Goal: Task Accomplishment & Management: Use online tool/utility

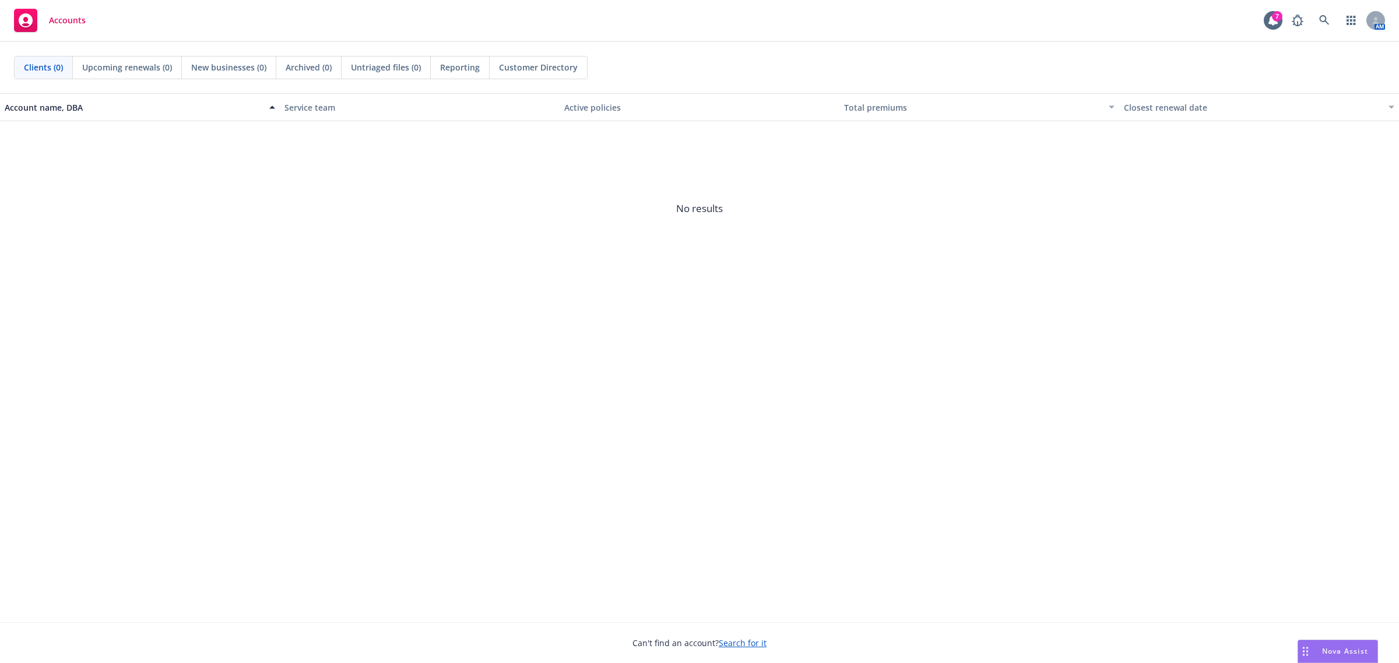
click at [1334, 654] on span "Nova Assist" at bounding box center [1345, 651] width 46 height 10
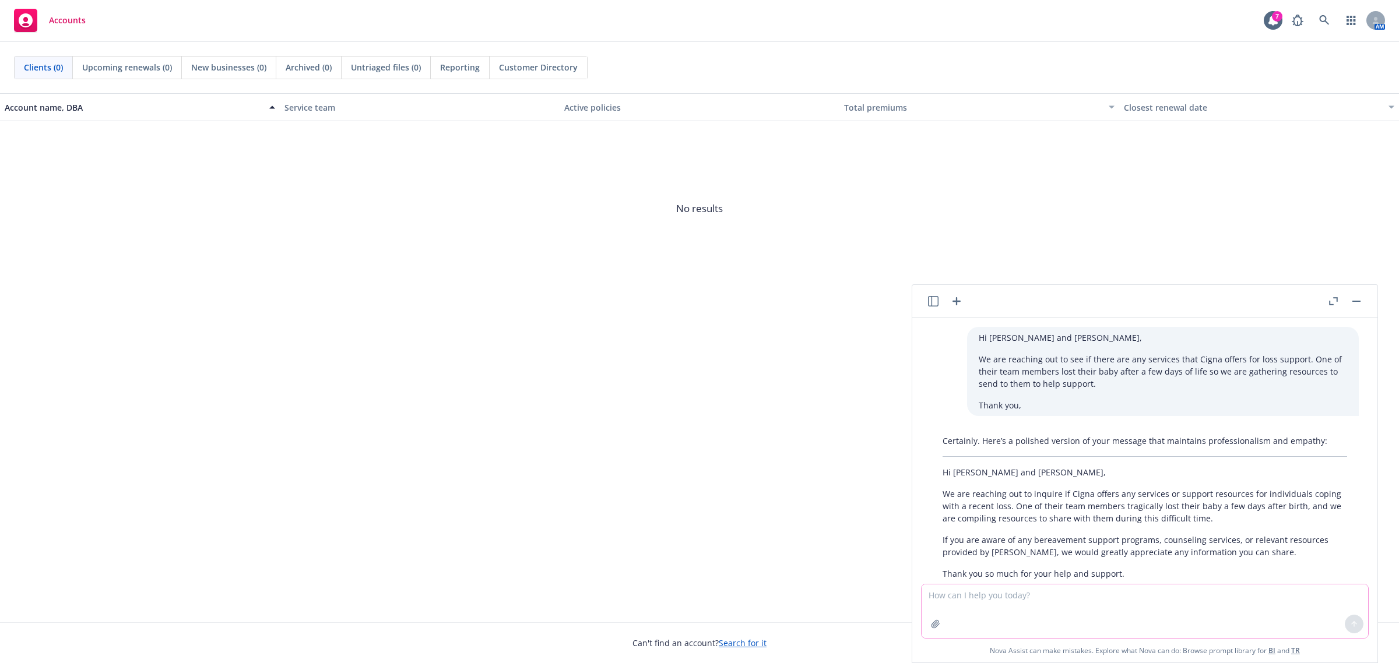
click at [954, 604] on textarea at bounding box center [1144, 611] width 446 height 54
click at [1082, 598] on textarea "Can you summarize these flyers in a compasonate tone" at bounding box center [1144, 610] width 446 height 55
click at [1148, 598] on textarea "Can you summarize these flyers in a compassionate tone" at bounding box center [1144, 610] width 446 height 55
click at [931, 621] on icon "button" at bounding box center [935, 624] width 8 height 8
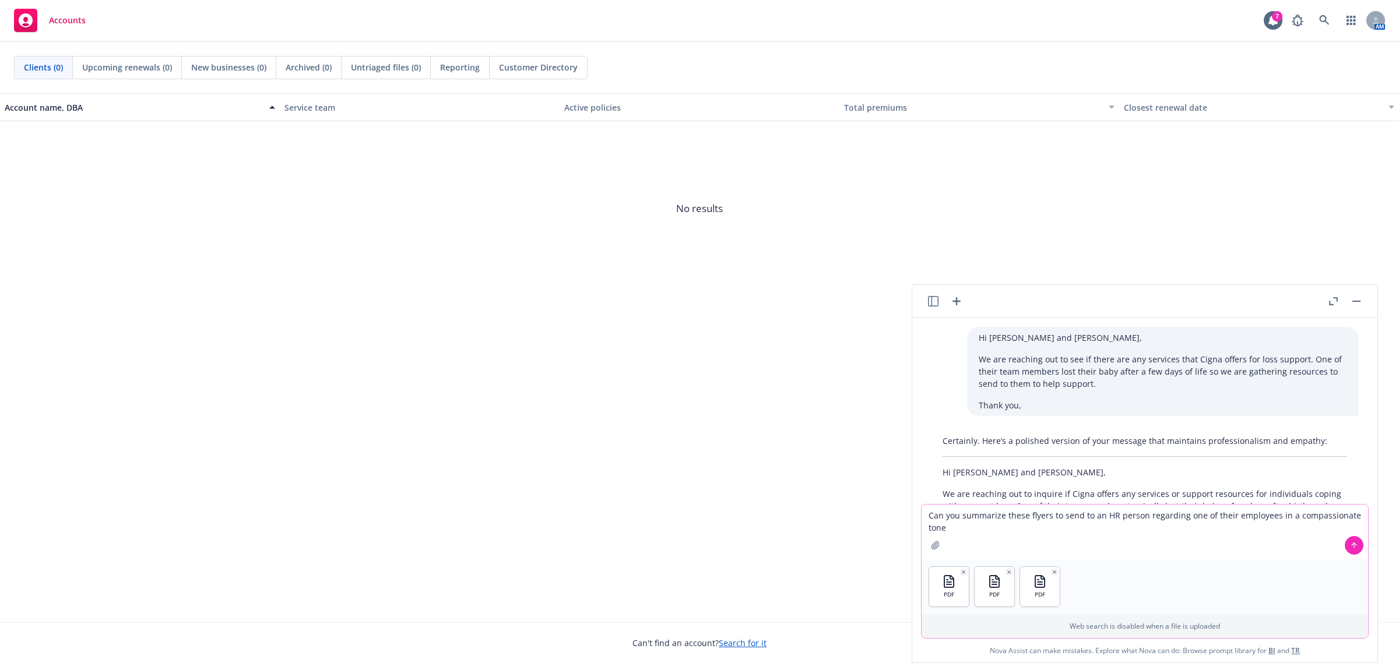
click at [1347, 517] on textarea "Can you summarize these flyers to send to an HR person regarding one of their e…" at bounding box center [1144, 532] width 446 height 55
click at [953, 526] on textarea "Can you summarize these flyers to send to an HR person regarding one of their e…" at bounding box center [1144, 532] width 446 height 55
click at [991, 528] on textarea "Can you summarize these flyers to send to an HR person regarding one of their e…" at bounding box center [1144, 532] width 446 height 55
type textarea "Can you summarize these flyers to send to an HR person regarding one of their e…"
click at [1354, 545] on icon at bounding box center [1354, 545] width 0 height 5
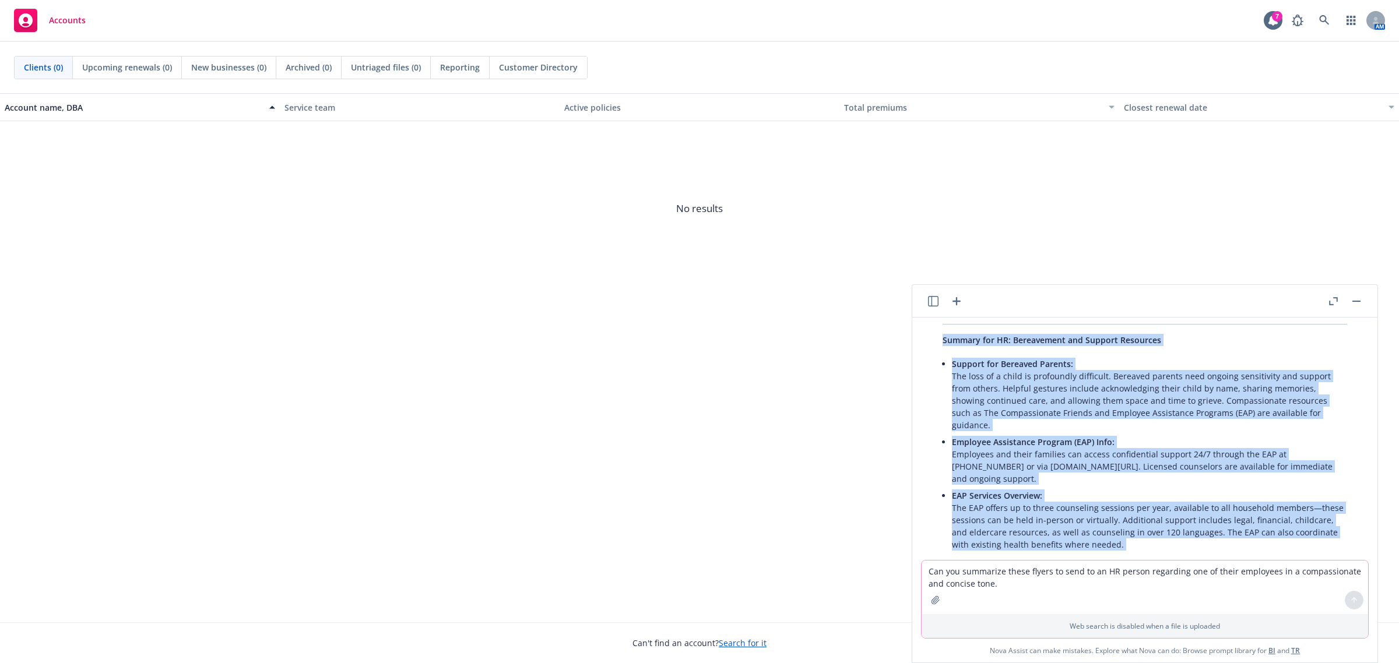
scroll to position [398, 0]
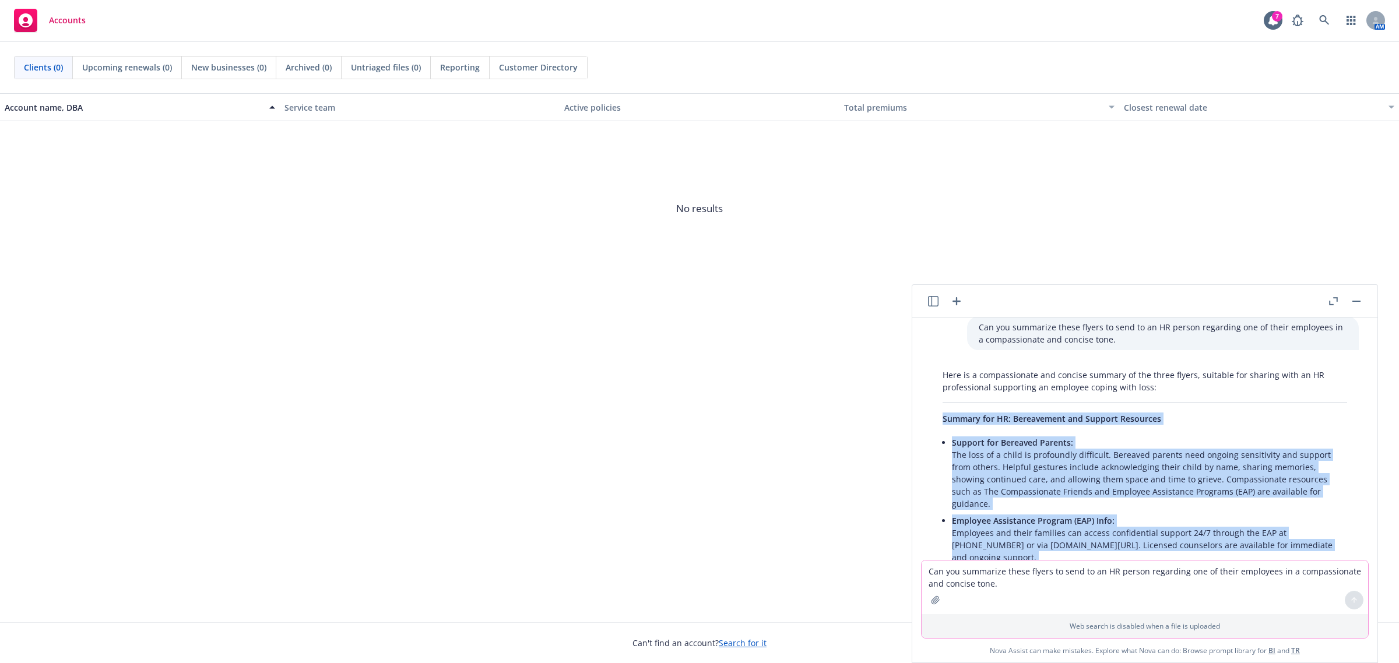
drag, startPoint x: 1050, startPoint y: 488, endPoint x: 939, endPoint y: 424, distance: 128.4
click at [939, 424] on div "Here is a compassionate and concise summary of the three flyers, suitable for s…" at bounding box center [1145, 545] width 428 height 362
copy div "Loremip dol SI: Ametconsect adi Elitsed Doeiusmod Tempori utl Etdolore Magnaal:…"
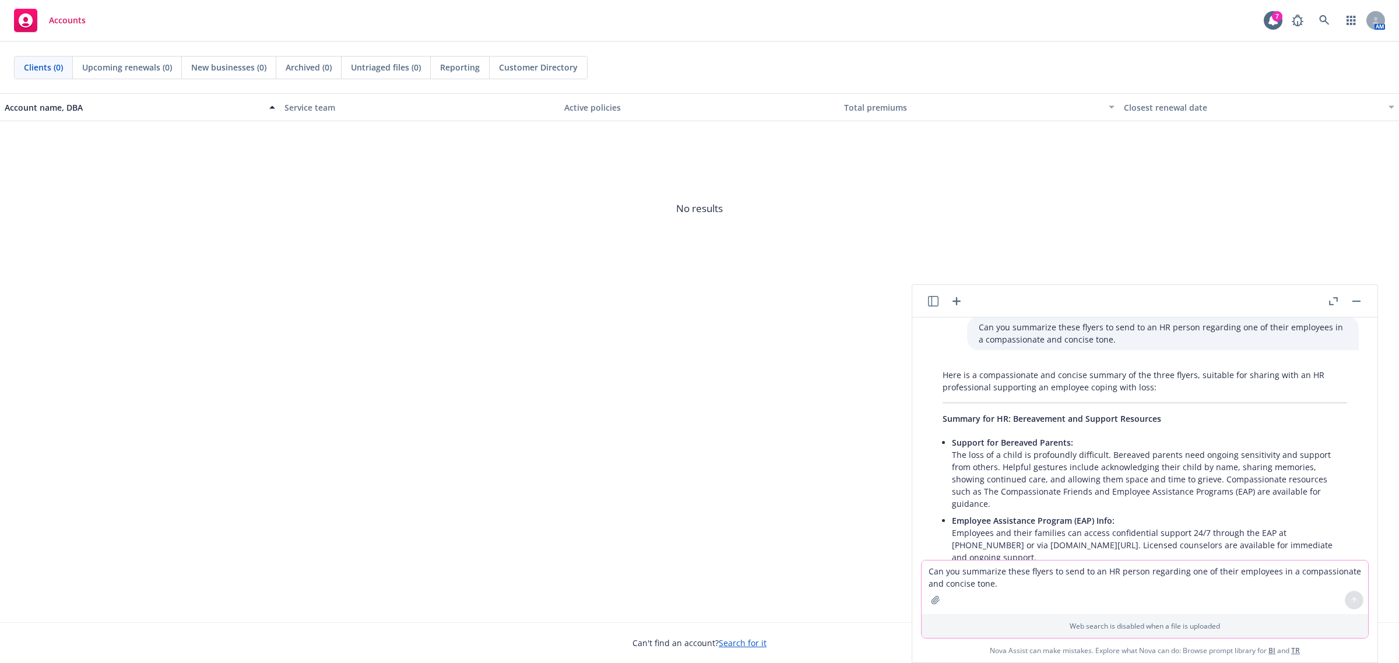
click at [730, 333] on div "Account name, DBA Service team Active policies Total premiums Closest renewal d…" at bounding box center [699, 357] width 1399 height 529
click at [1355, 300] on button "button" at bounding box center [1356, 301] width 14 height 14
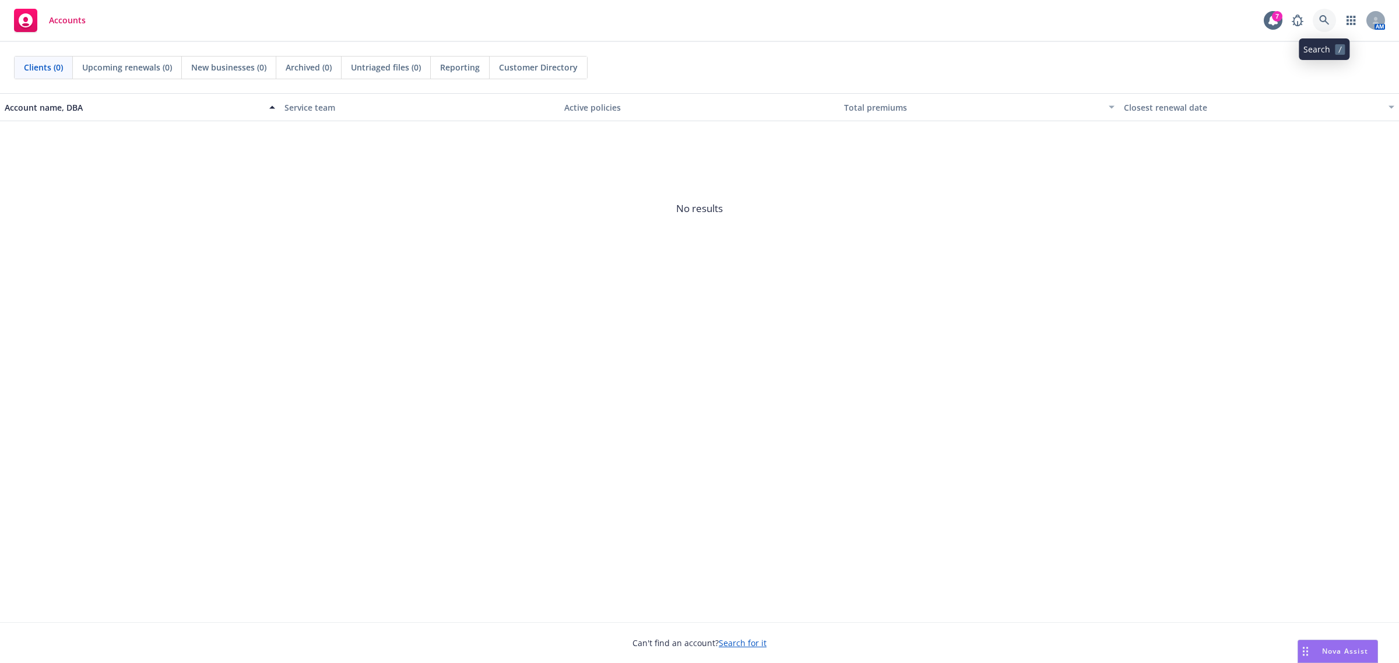
click at [1320, 19] on icon at bounding box center [1324, 20] width 10 height 10
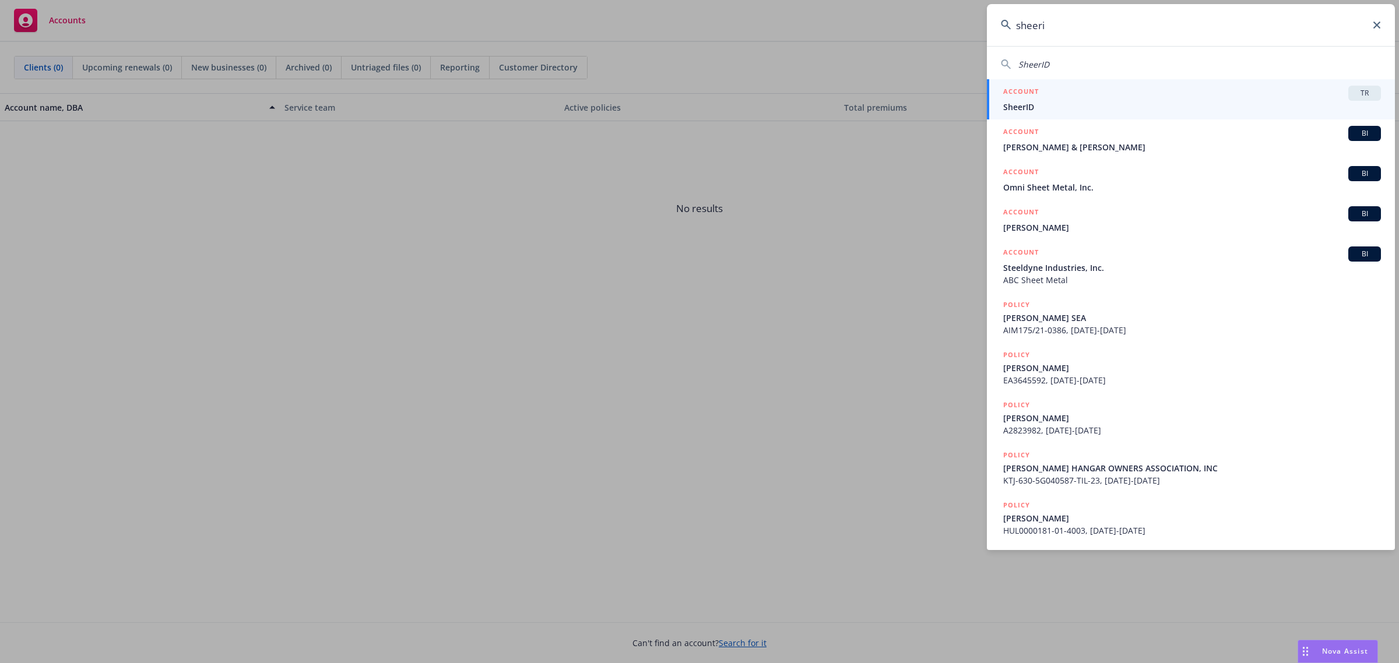
type input "sheerid"
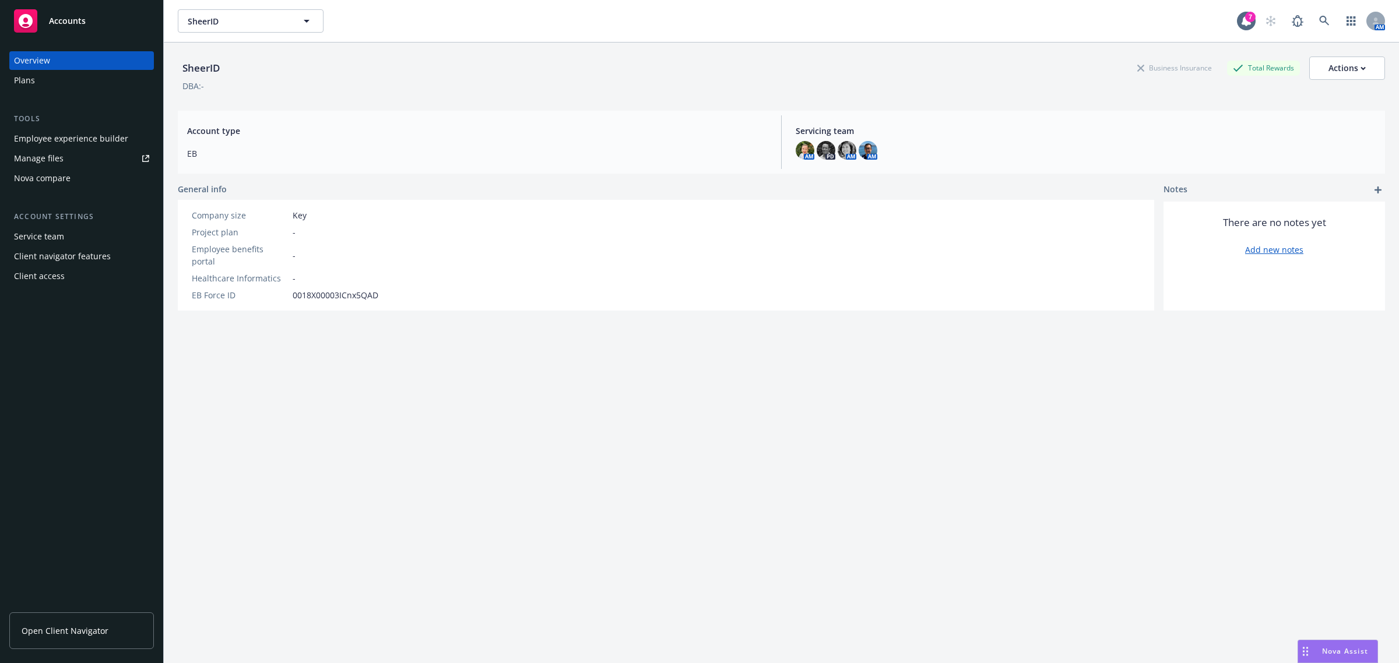
click at [52, 143] on div "Employee experience builder" at bounding box center [71, 138] width 114 height 19
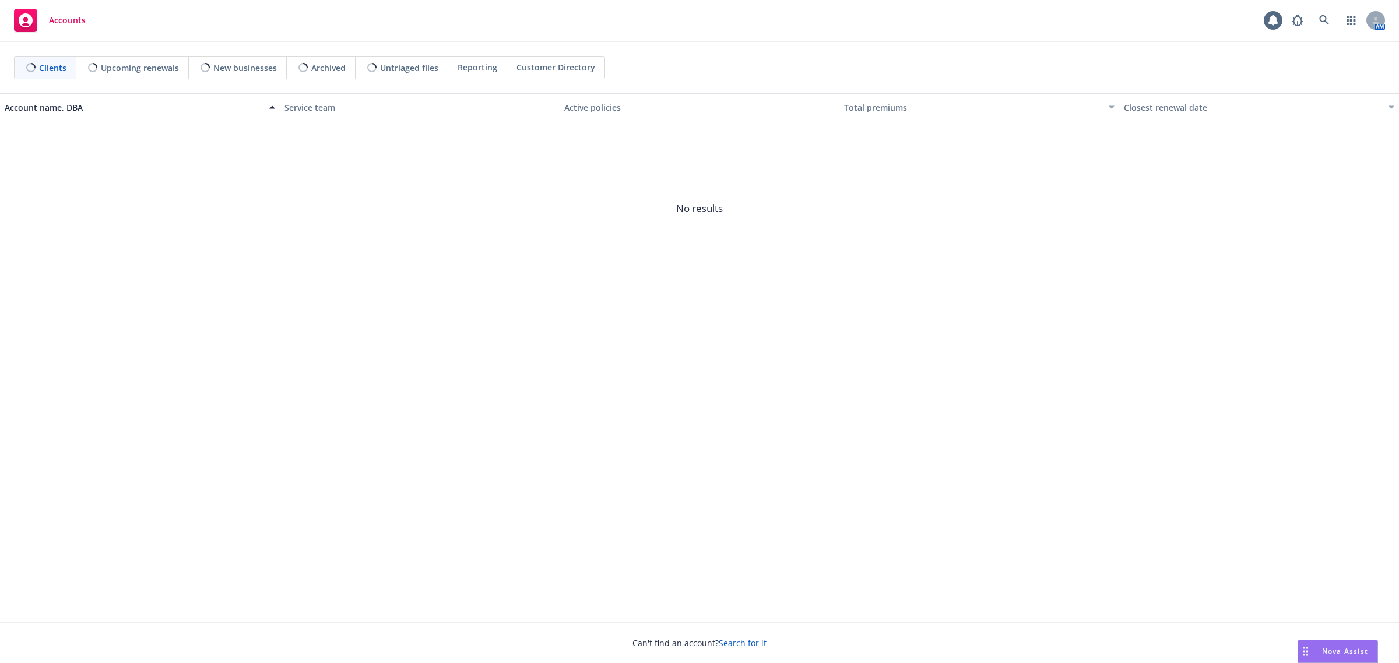
click at [1309, 654] on div "Drag to move" at bounding box center [1305, 651] width 15 height 22
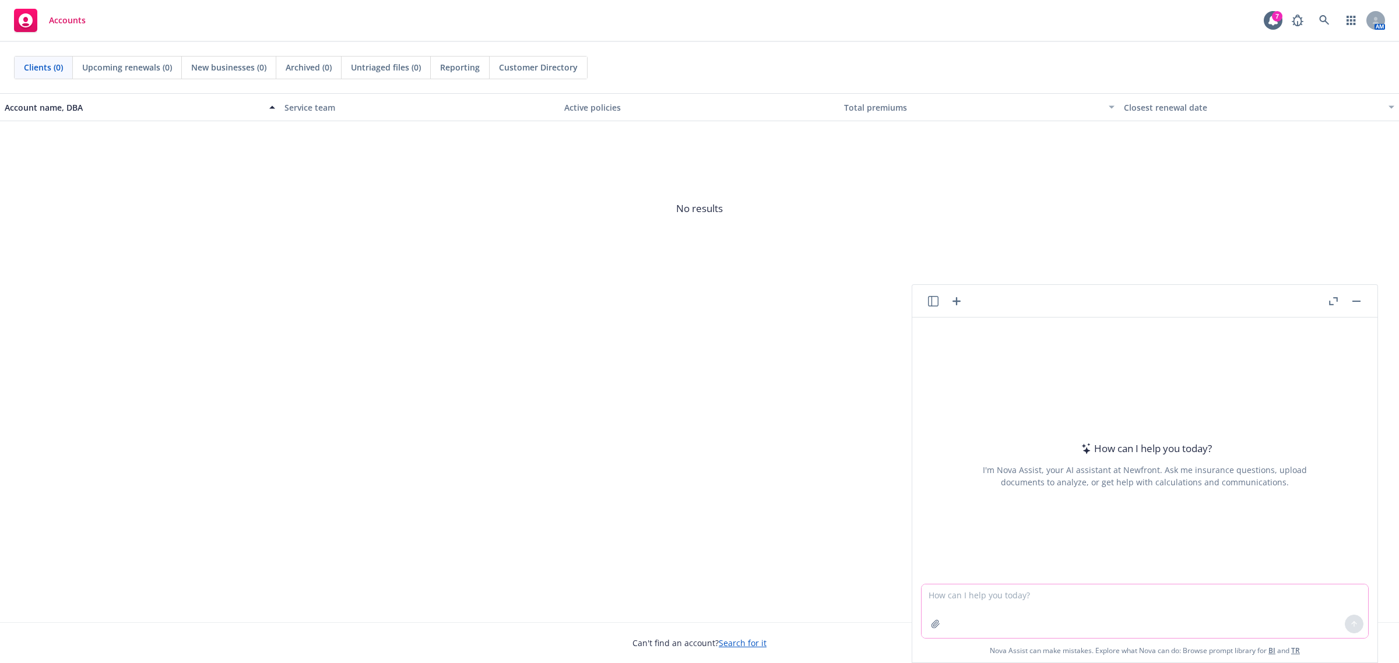
click at [1217, 616] on textarea at bounding box center [1144, 611] width 446 height 54
paste textarea "Hi Ashley, I'm truly saddened by this news and we're glad you reached out for s…"
type textarea "Hi Ashley, I'm truly saddened by this news and we're glad you reached out for s…"
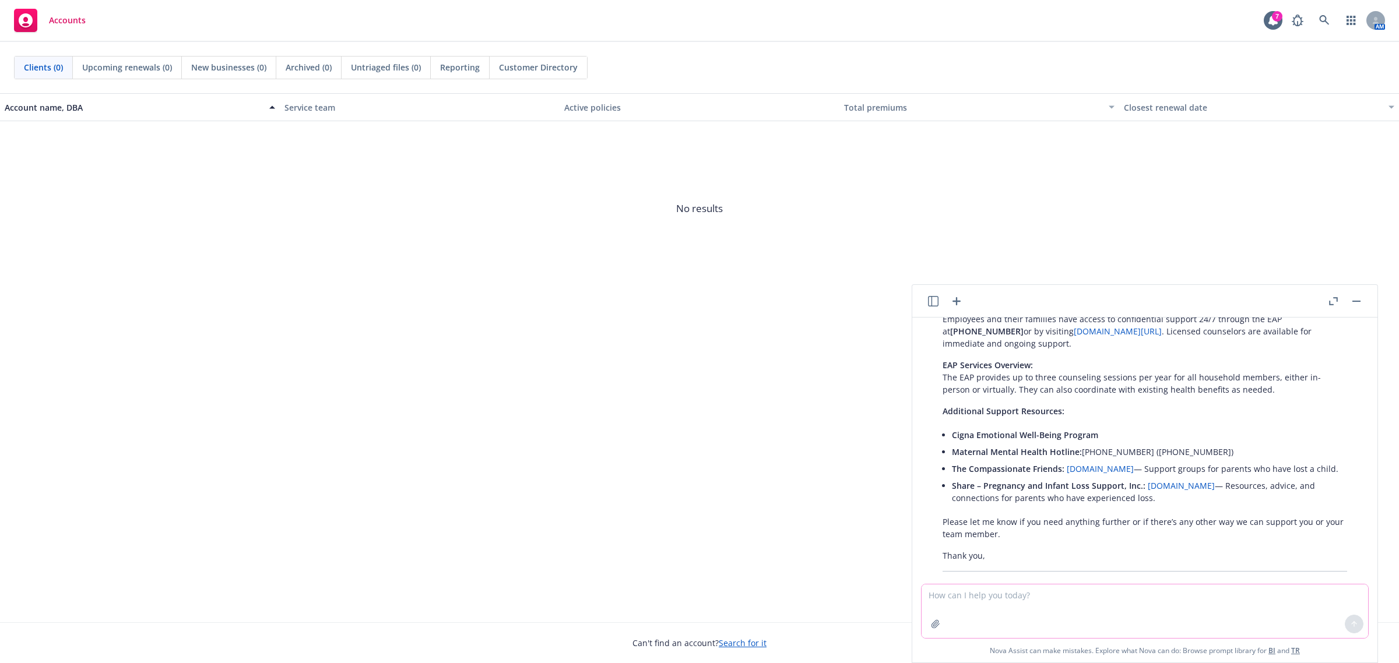
scroll to position [660, 0]
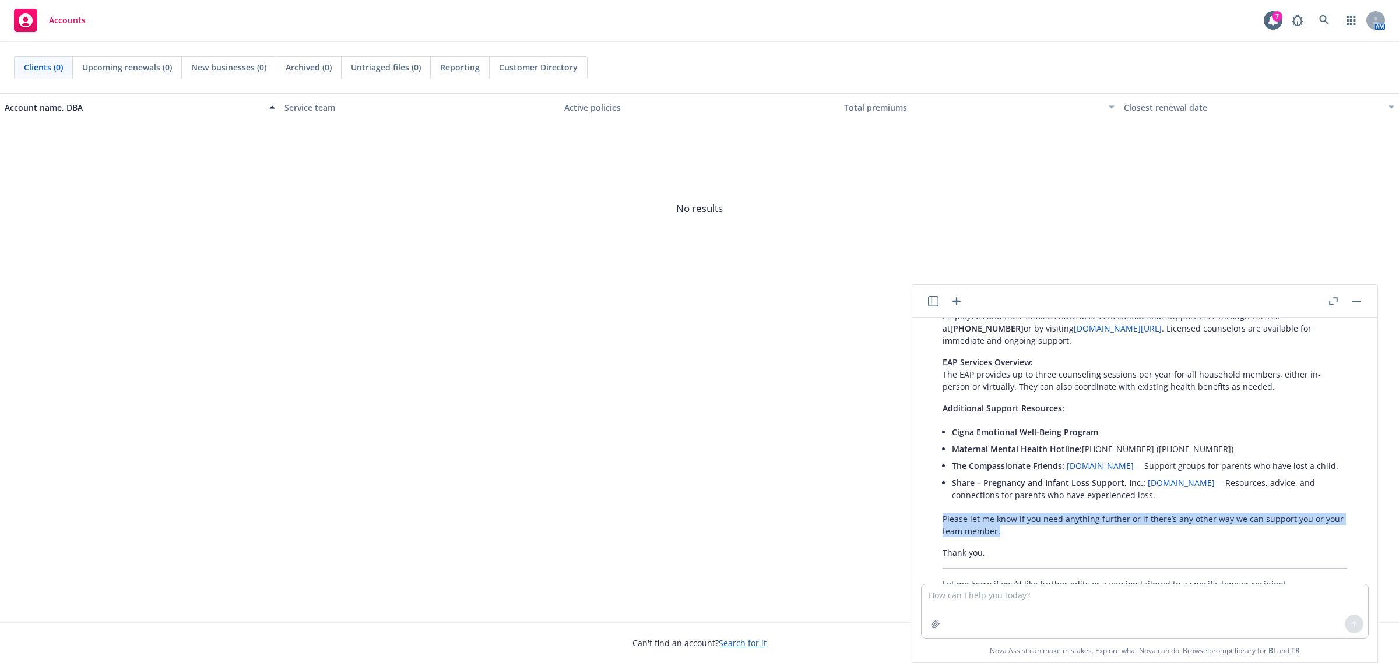
drag, startPoint x: 1000, startPoint y: 547, endPoint x: 916, endPoint y: 534, distance: 84.9
click at [916, 534] on div "Hi Ashley, I'm truly saddened by this news and we're glad you reached out for s…" at bounding box center [1144, 451] width 465 height 266
copy p "Please let me know if you need anything further or if there’s any other way we …"
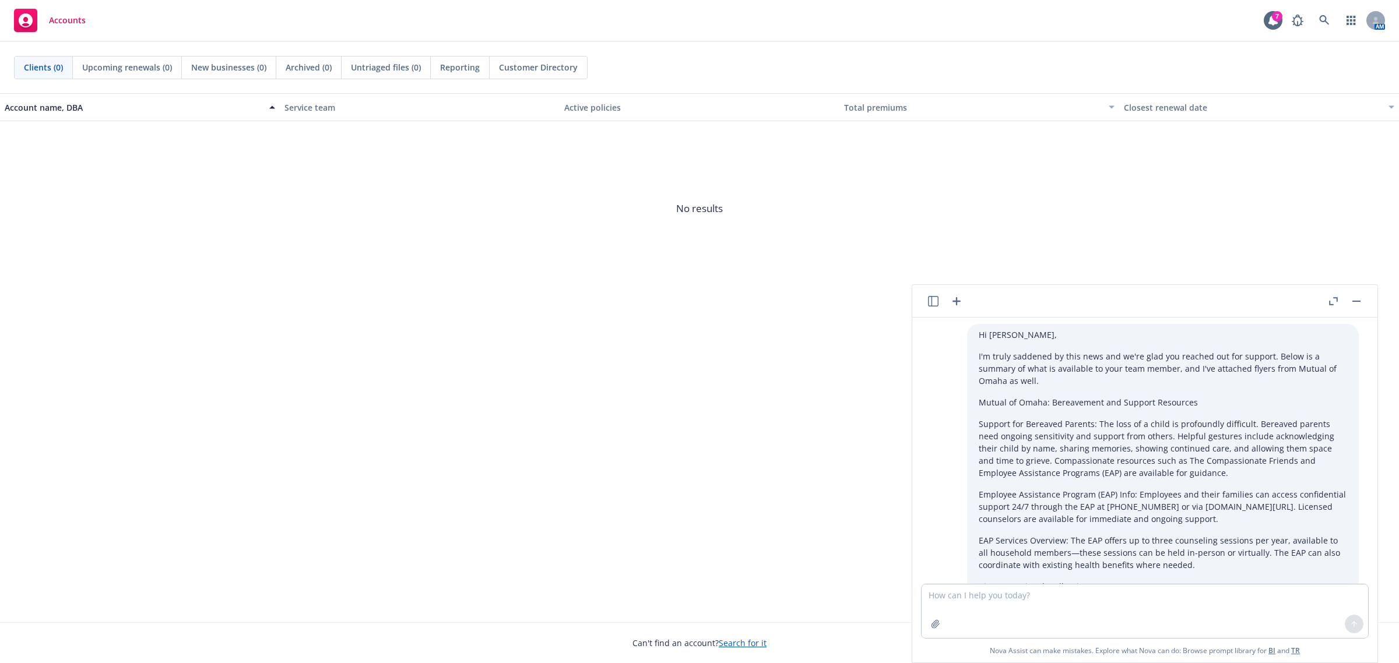
scroll to position [0, 0]
click at [978, 380] on p "I'm truly saddened by this news and we're glad you reached out for support. Bel…" at bounding box center [1162, 371] width 368 height 37
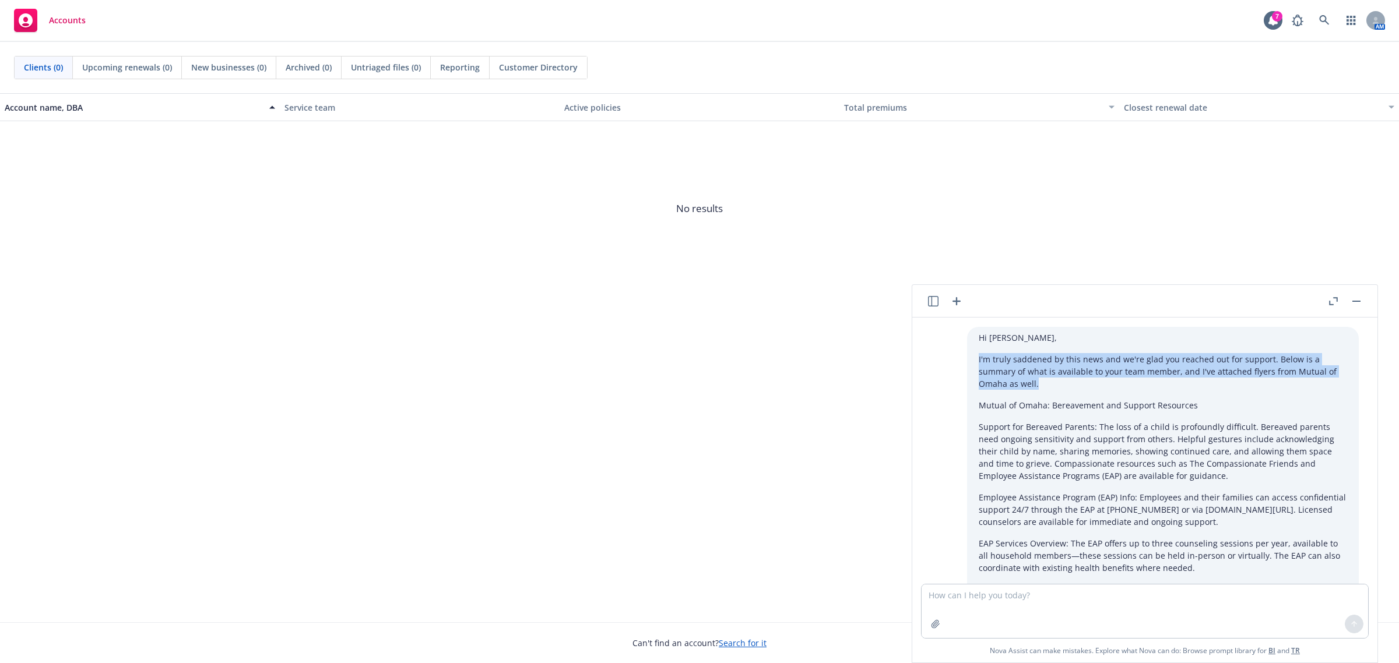
drag, startPoint x: 976, startPoint y: 380, endPoint x: 955, endPoint y: 362, distance: 28.1
click at [967, 362] on div "Hi Ashley, I'm truly saddened by this news and we're glad you reached out for s…" at bounding box center [1163, 531] width 392 height 409
copy p "I'm truly saddened by this news and we're glad you reached out for support. Bel…"
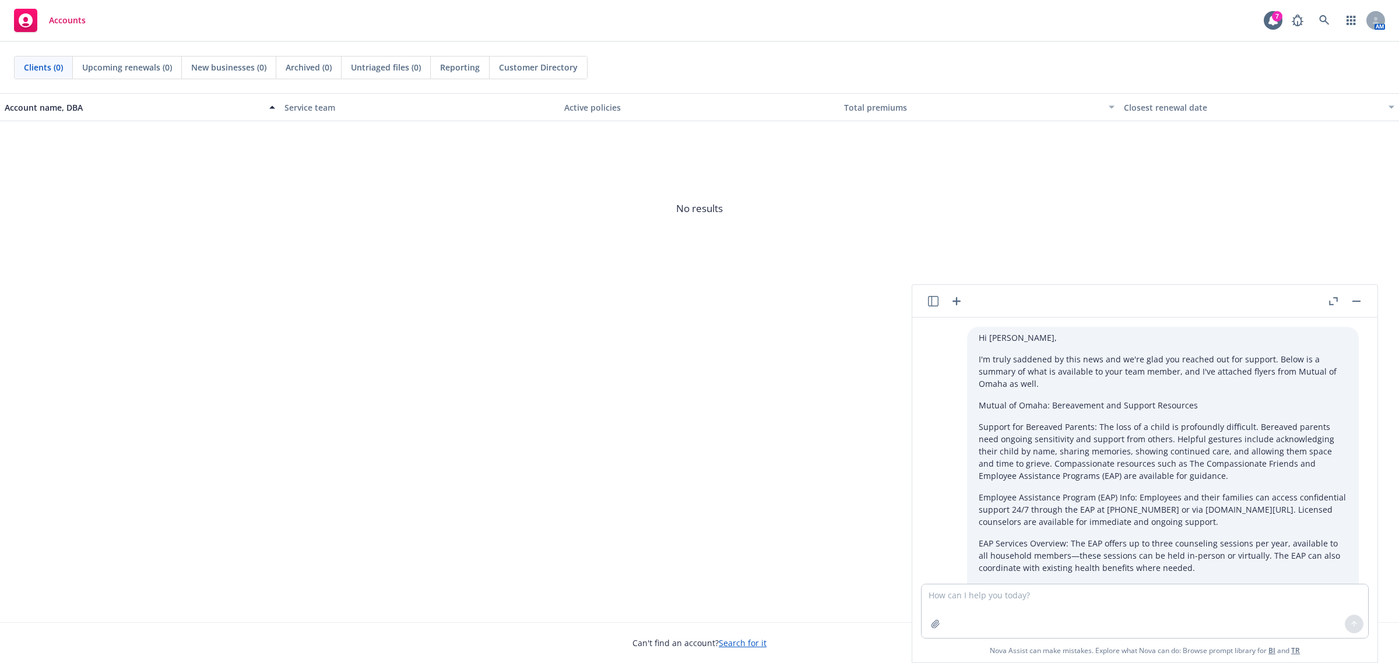
click at [790, 164] on span "No results" at bounding box center [699, 208] width 1399 height 175
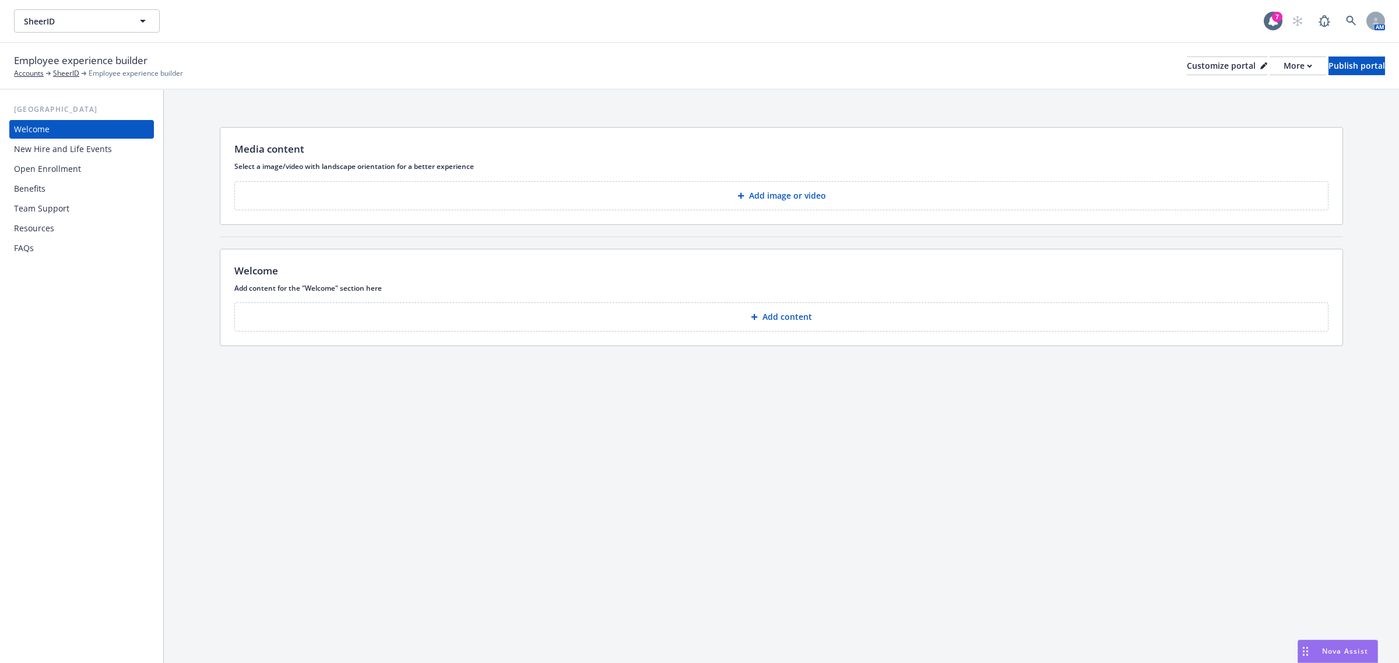
click at [62, 189] on div "Benefits" at bounding box center [81, 188] width 135 height 19
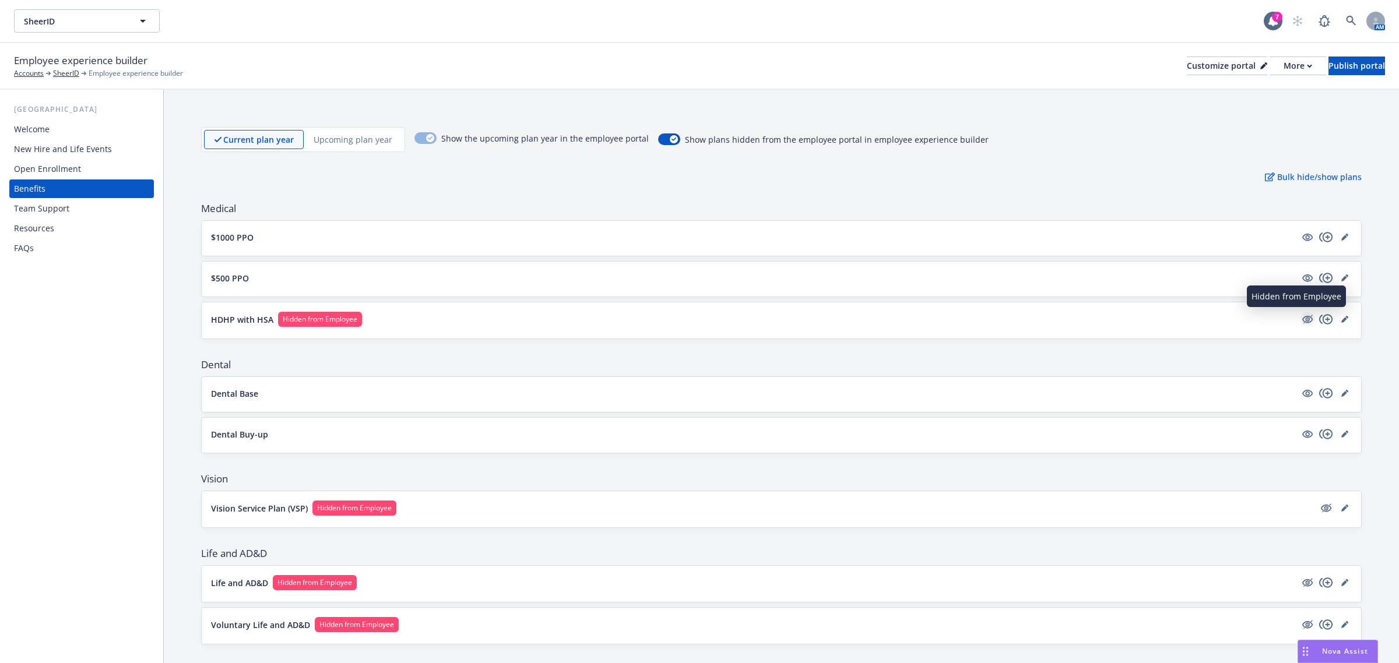
click at [1300, 316] on icon "hidden" at bounding box center [1307, 319] width 14 height 14
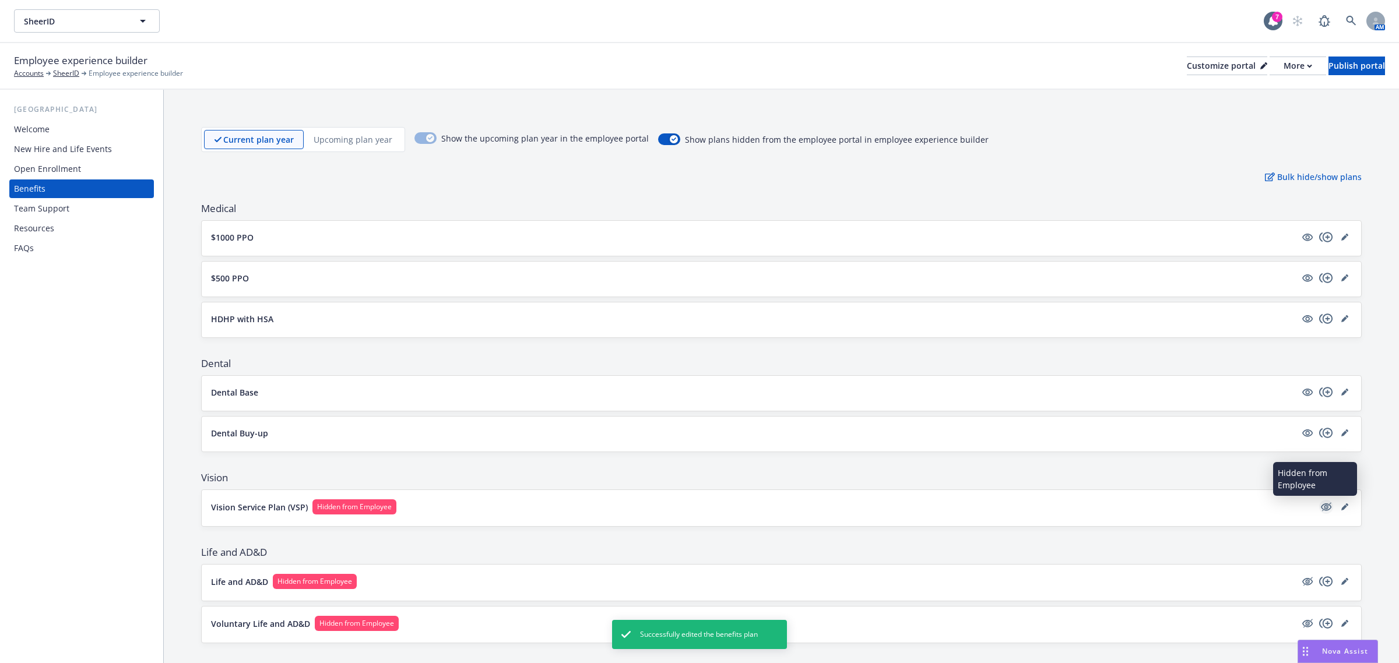
click at [1319, 511] on icon "hidden" at bounding box center [1326, 507] width 14 height 14
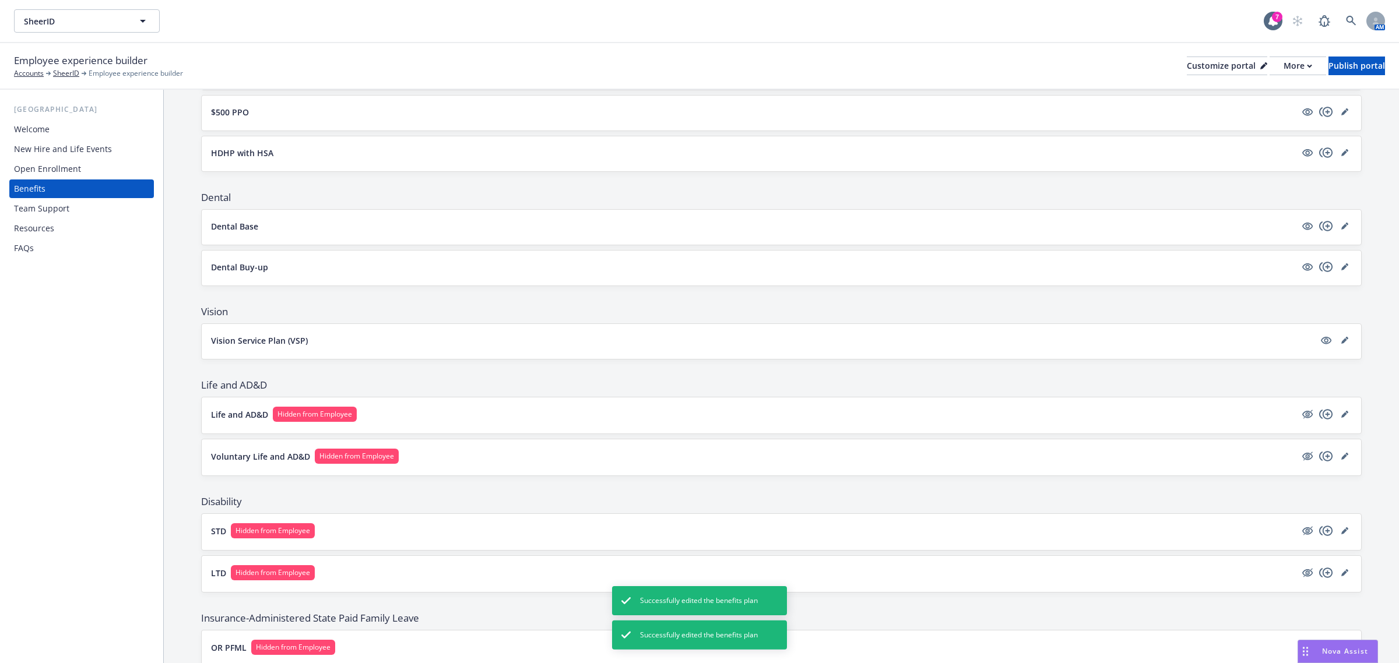
scroll to position [194, 0]
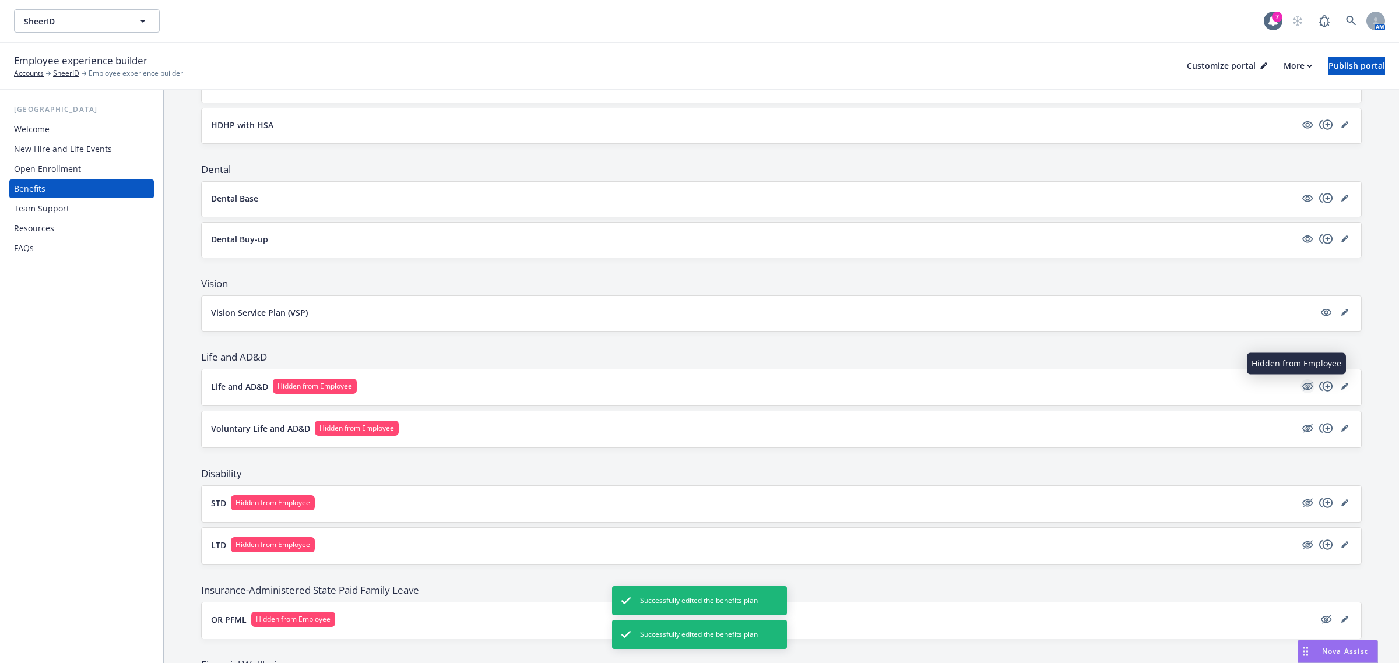
click at [1300, 386] on icon "hidden" at bounding box center [1307, 386] width 14 height 14
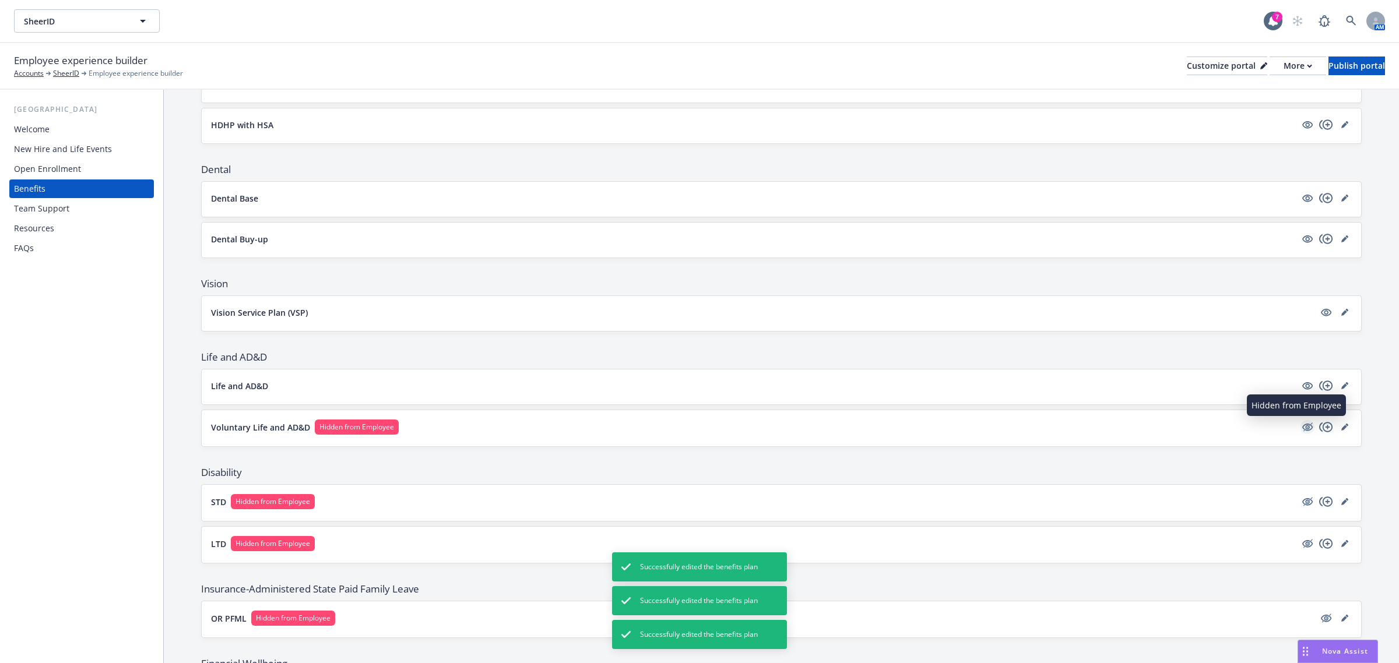
click at [1300, 434] on icon "hidden" at bounding box center [1307, 427] width 14 height 14
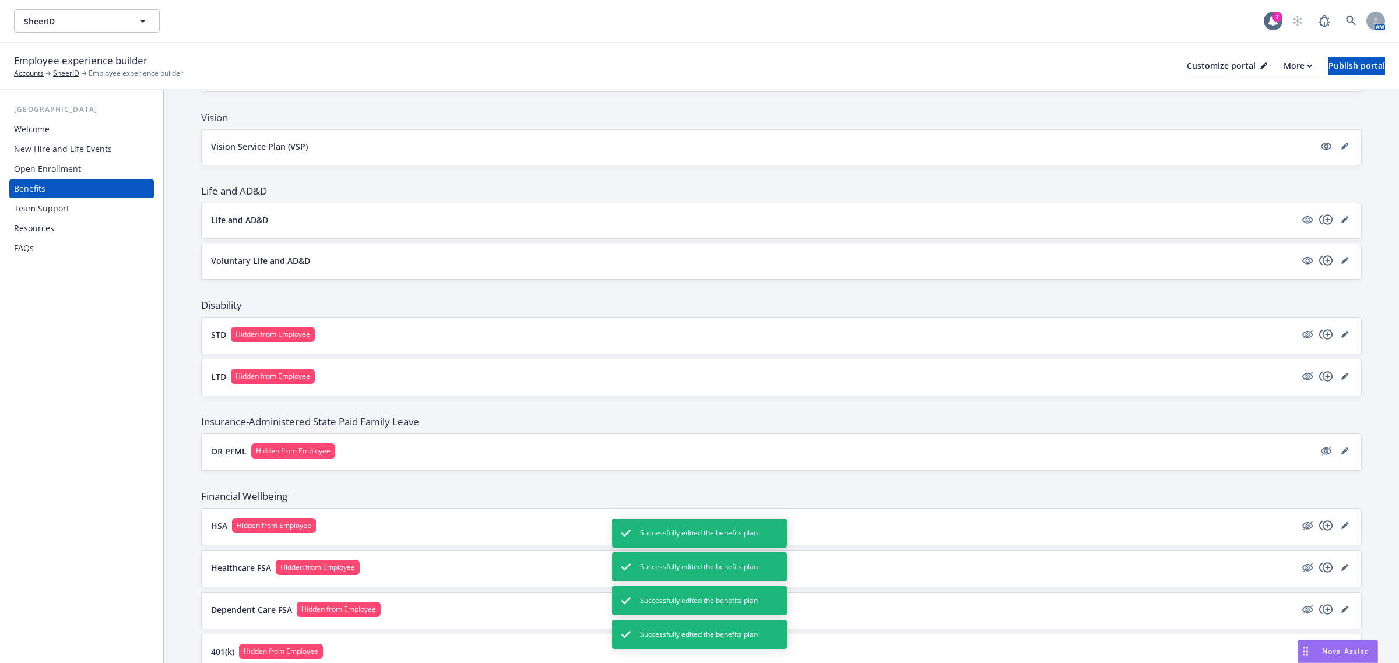
scroll to position [388, 0]
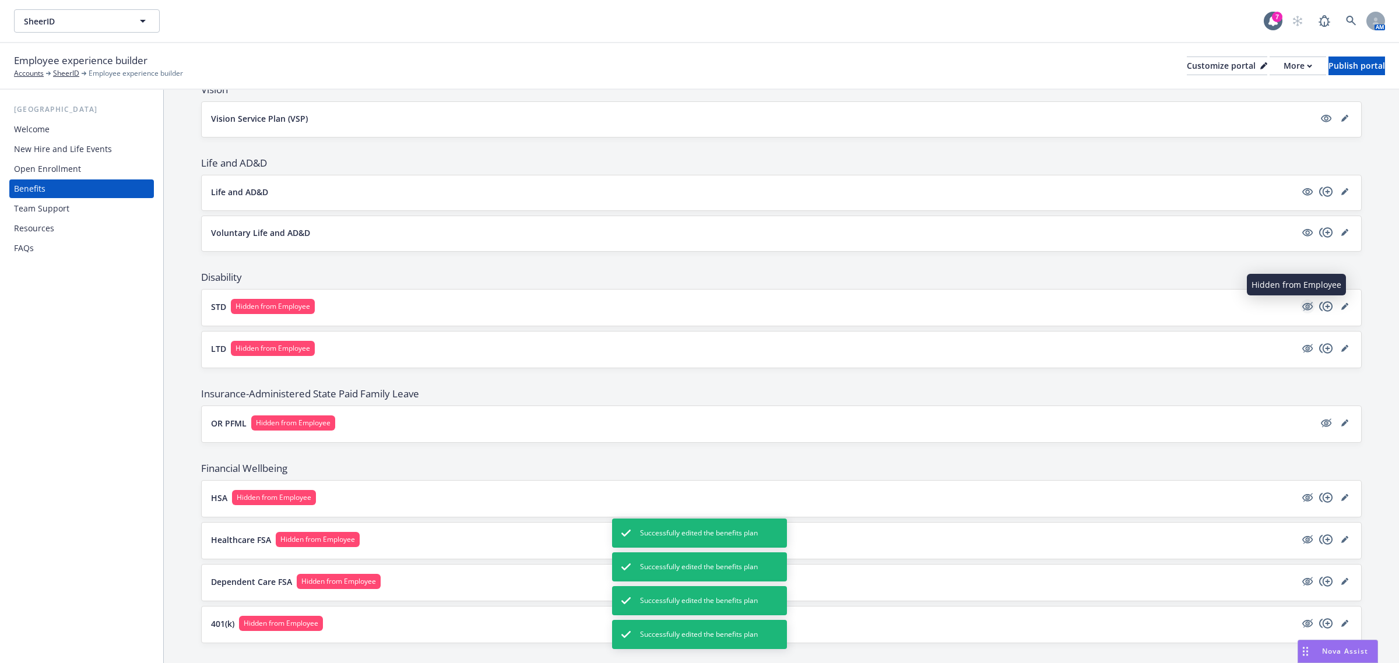
click at [1300, 309] on icon "hidden" at bounding box center [1307, 307] width 14 height 14
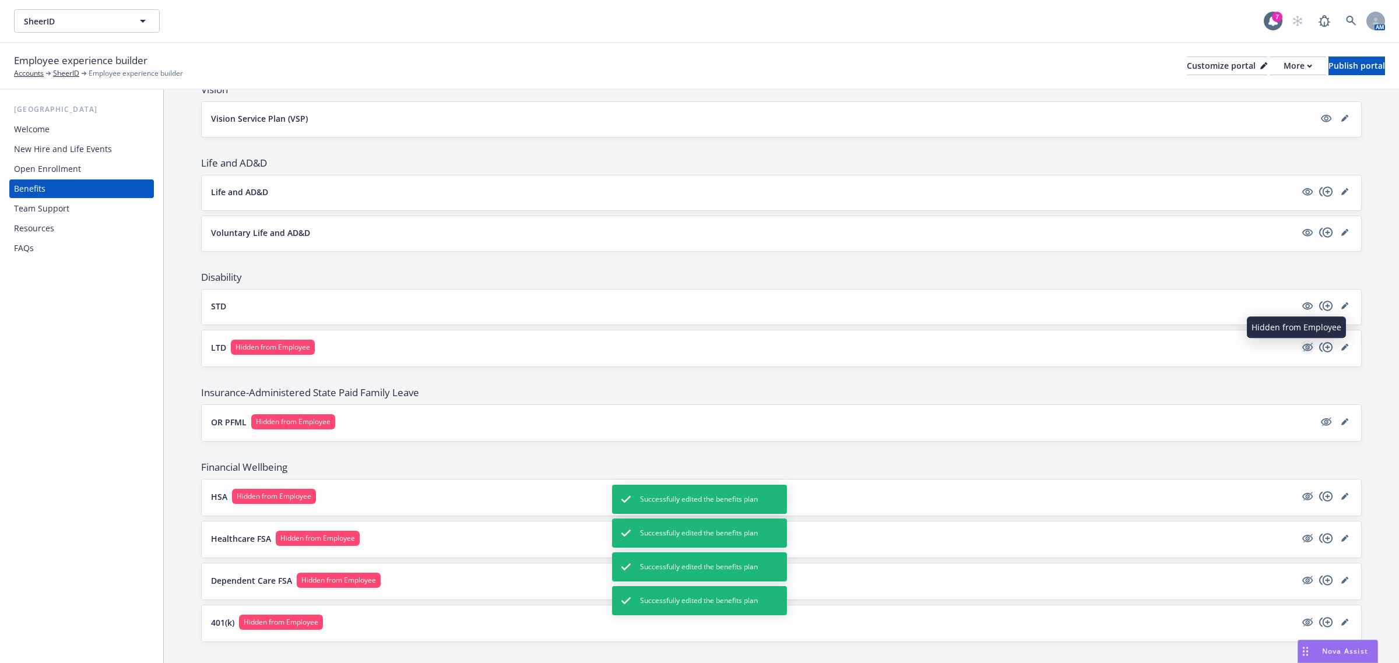
click at [1300, 344] on icon "hidden" at bounding box center [1307, 347] width 14 height 14
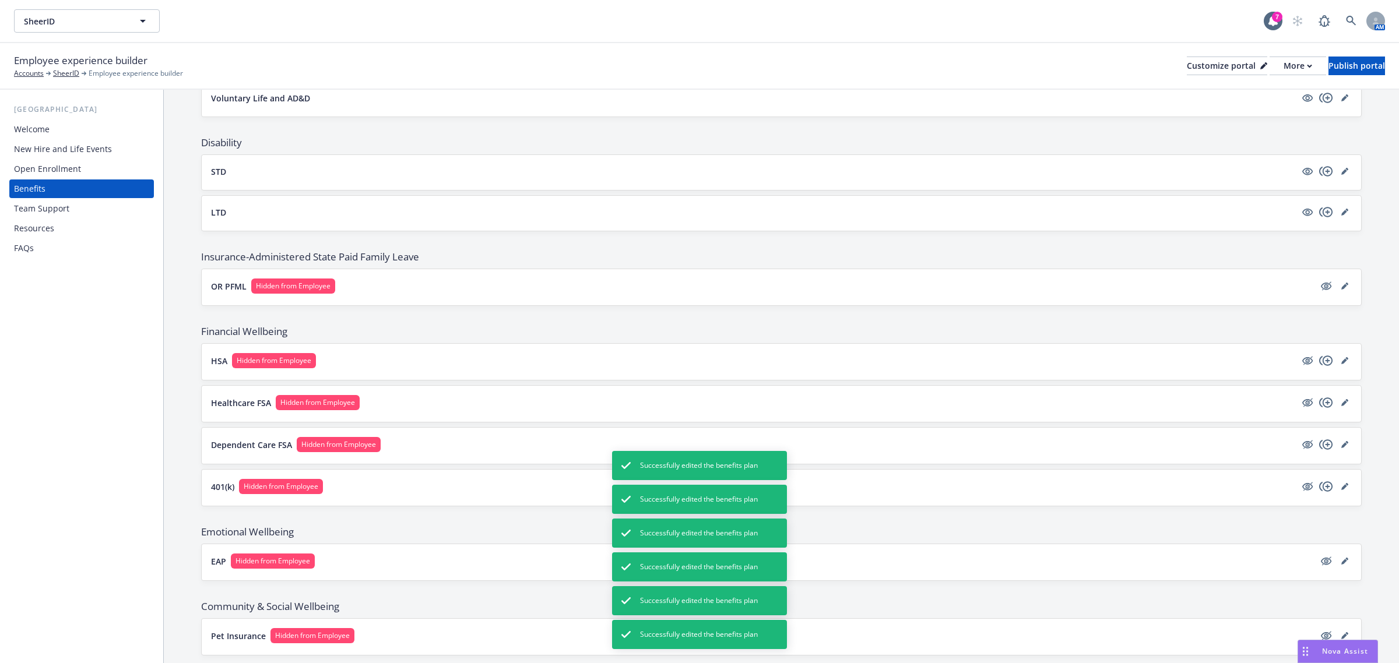
scroll to position [557, 0]
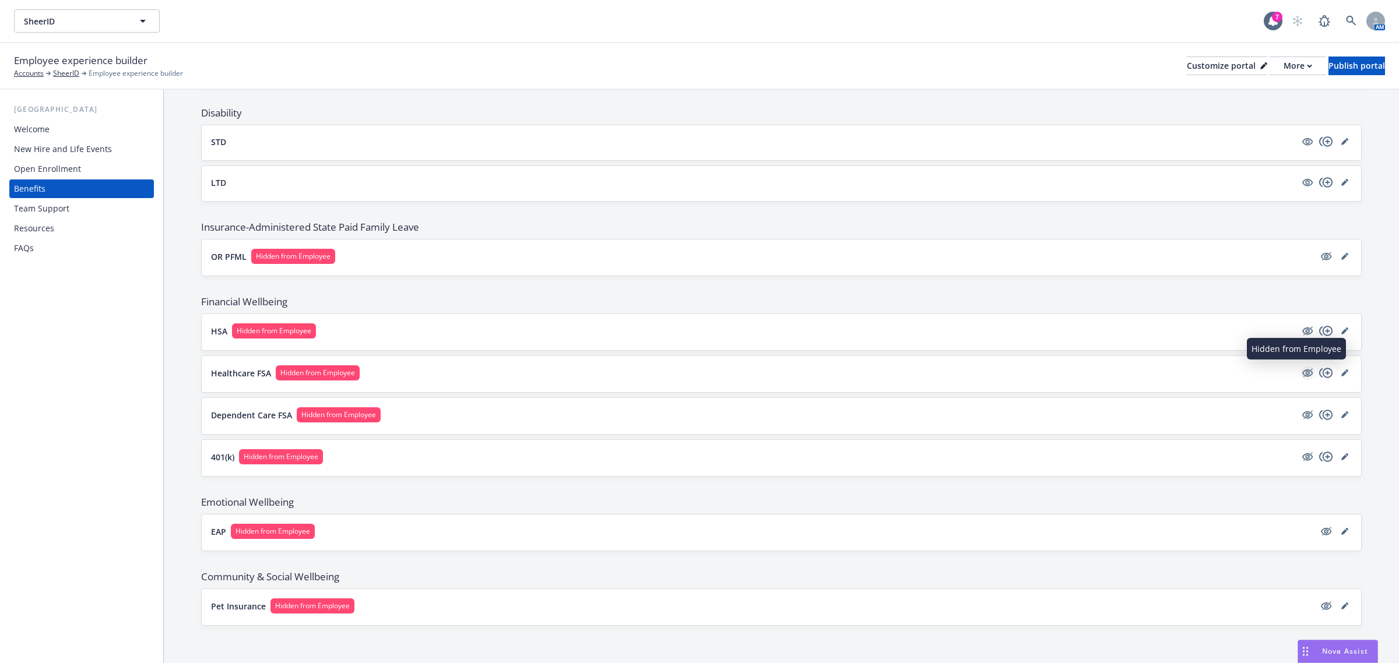
click at [1300, 376] on icon "hidden" at bounding box center [1307, 373] width 14 height 14
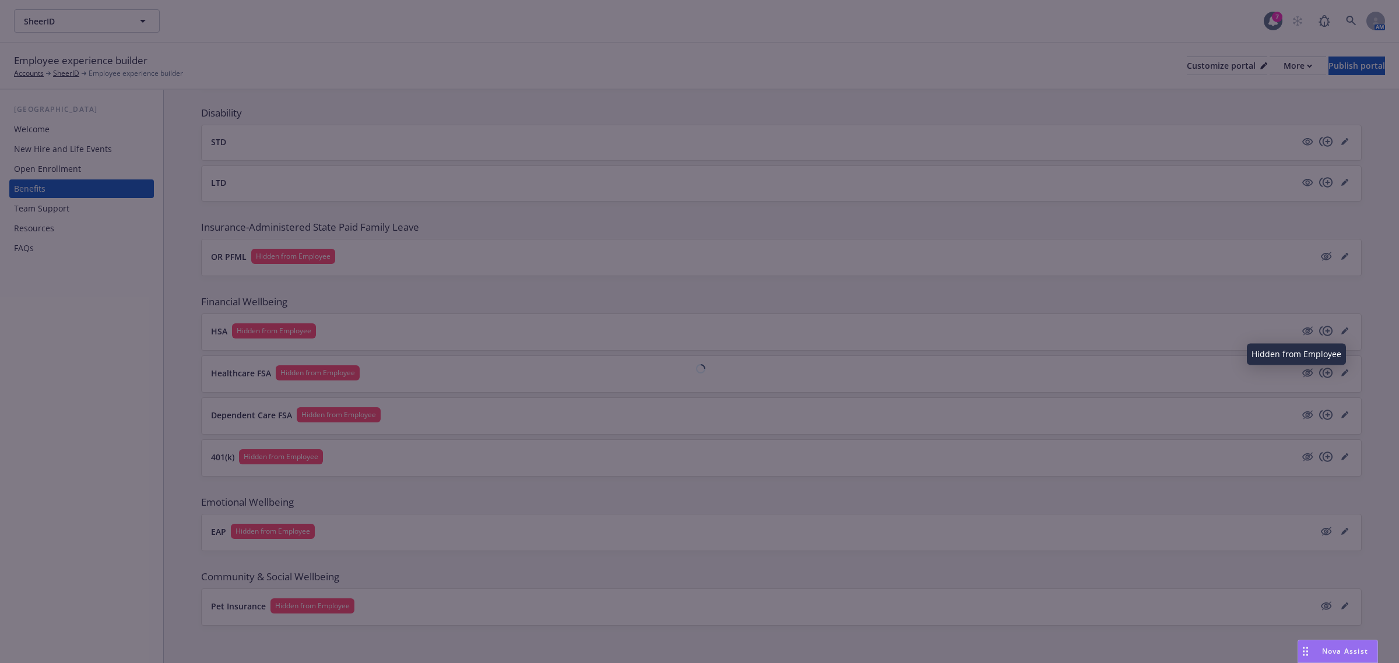
scroll to position [555, 0]
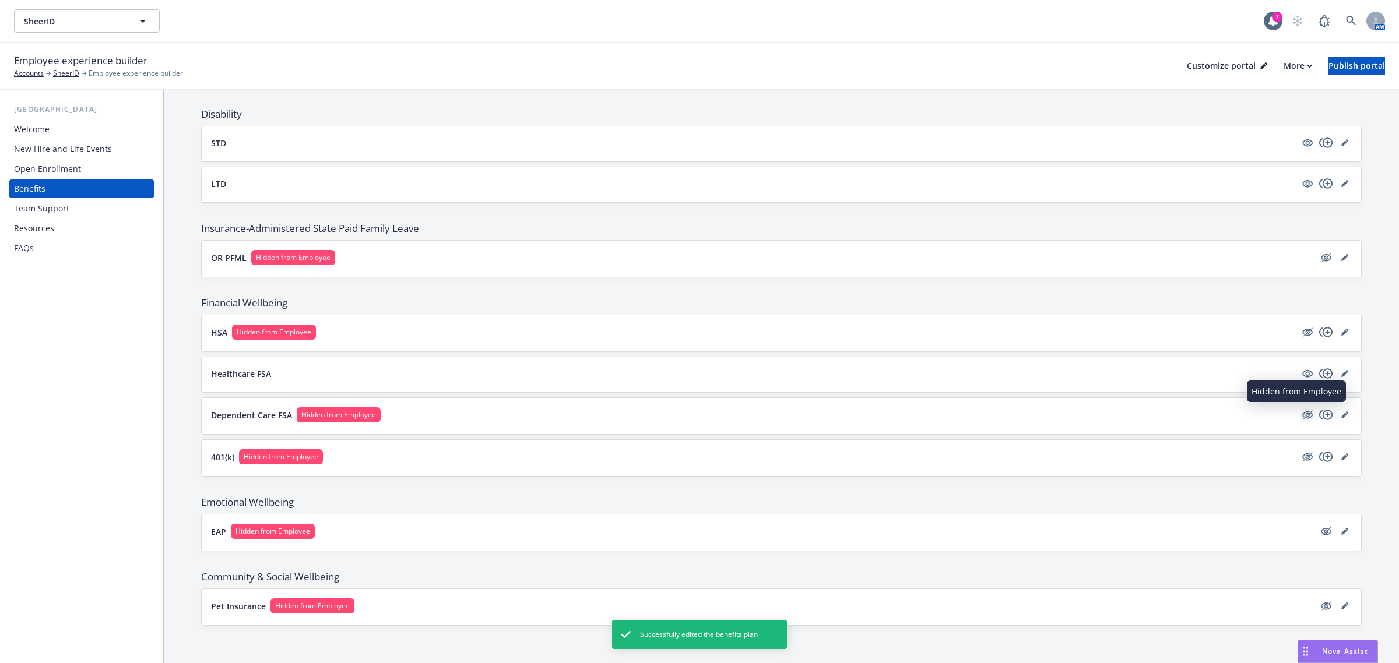
click at [1303, 417] on icon "hidden" at bounding box center [1307, 414] width 9 height 9
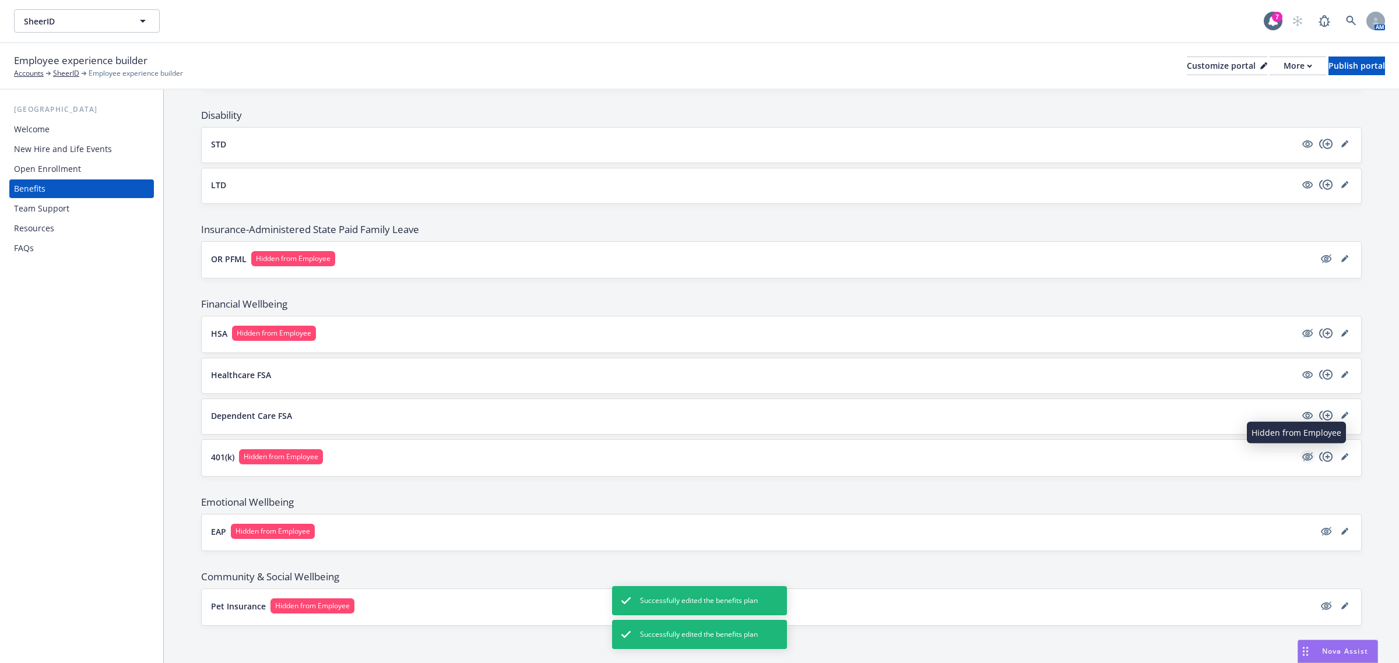
click at [1300, 460] on icon "hidden" at bounding box center [1307, 457] width 14 height 14
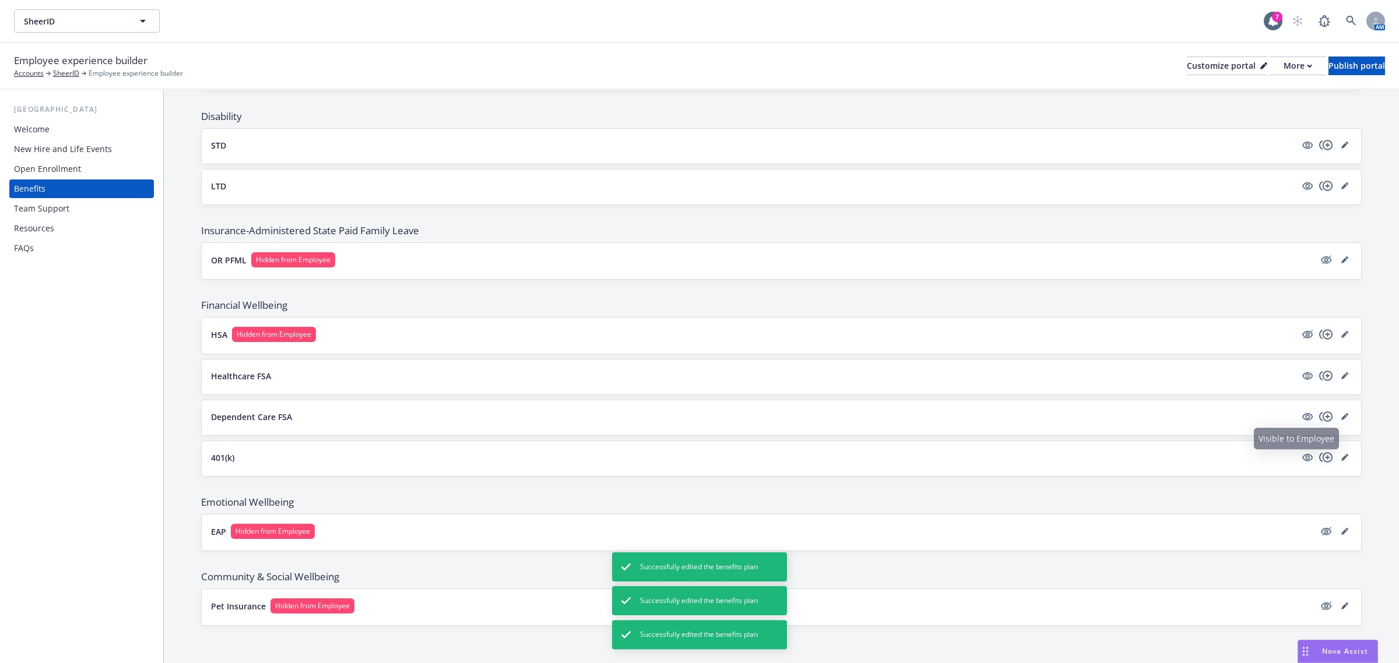
scroll to position [552, 0]
click at [1322, 531] on icon "hidden" at bounding box center [1326, 531] width 9 height 9
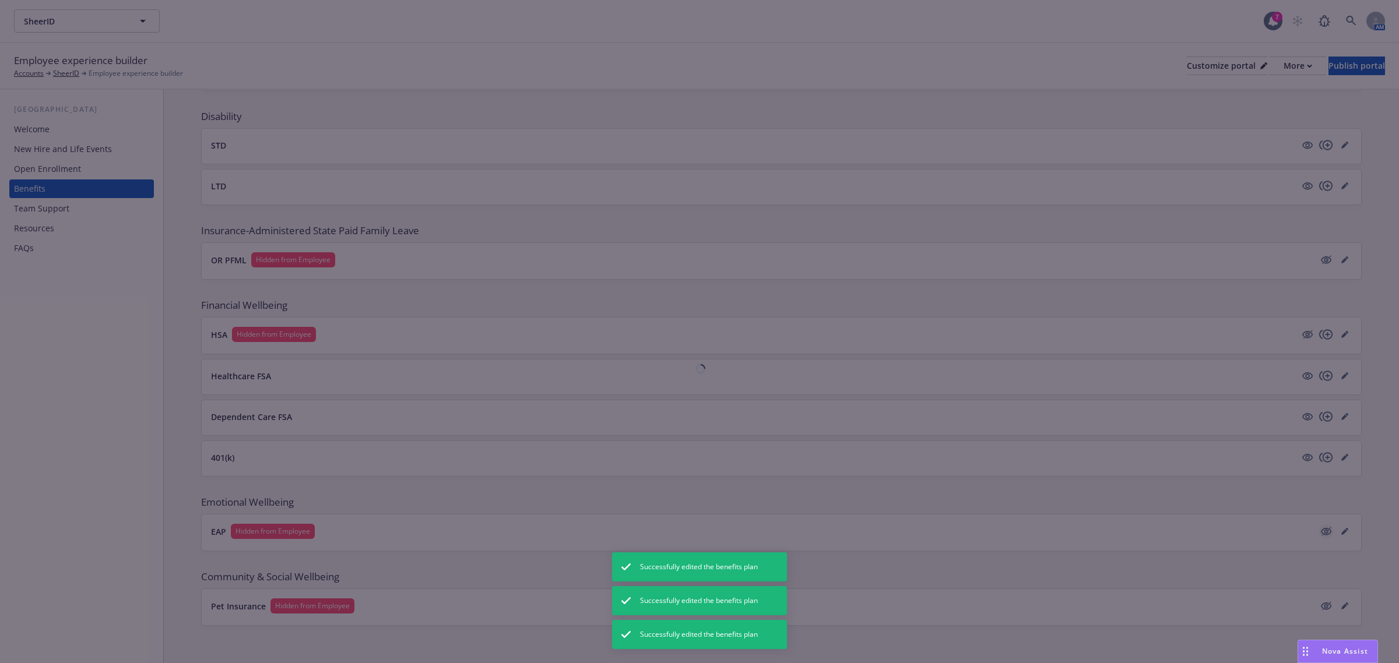
scroll to position [552, 0]
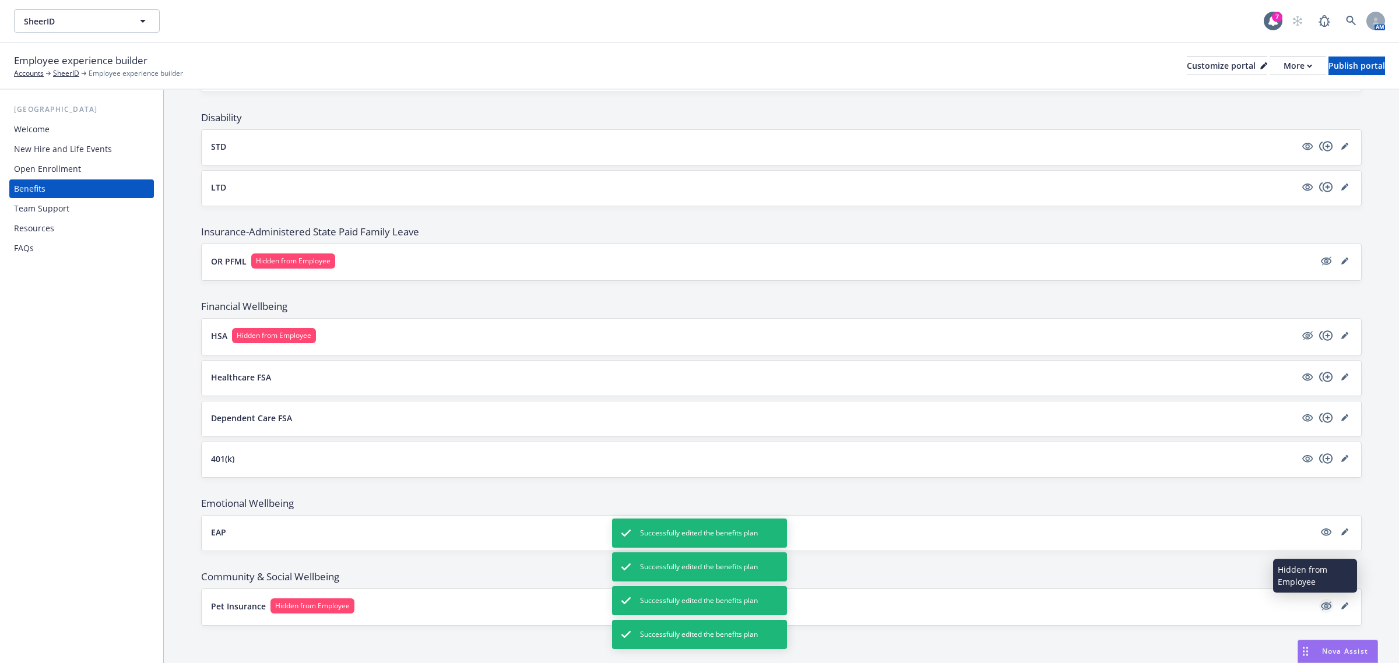
click at [1319, 605] on icon "hidden" at bounding box center [1326, 606] width 14 height 14
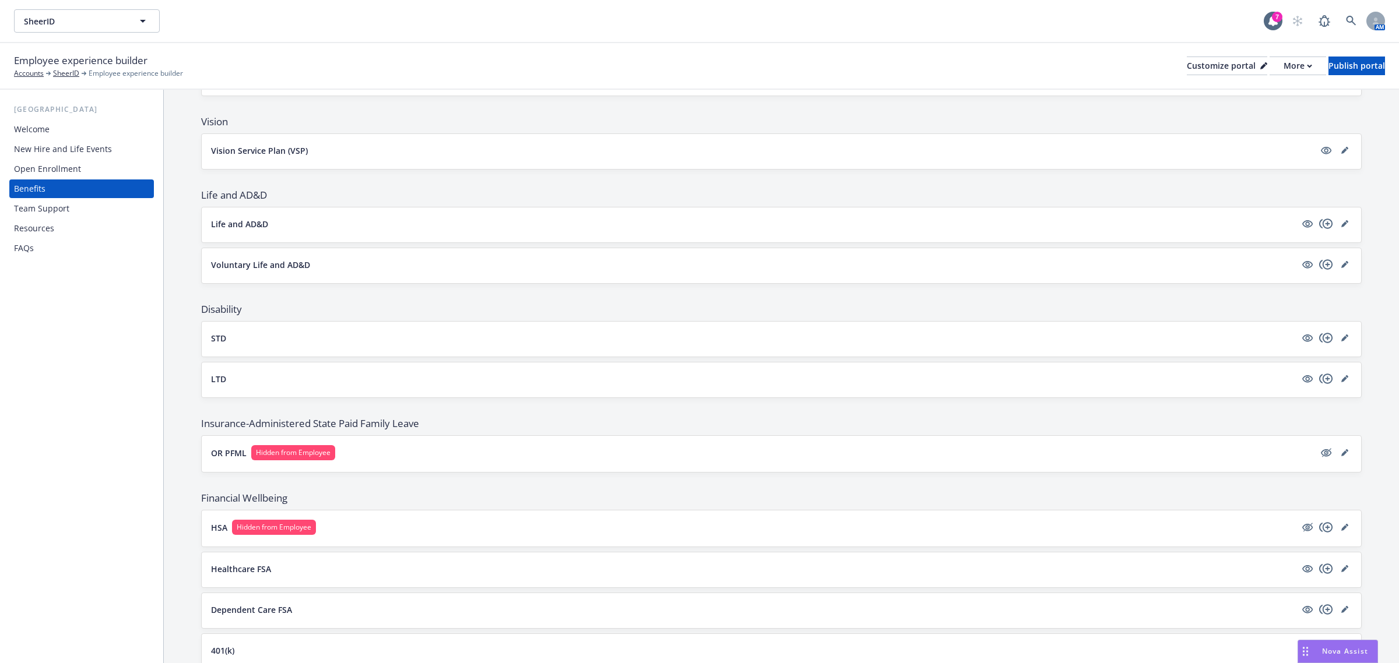
scroll to position [162, 0]
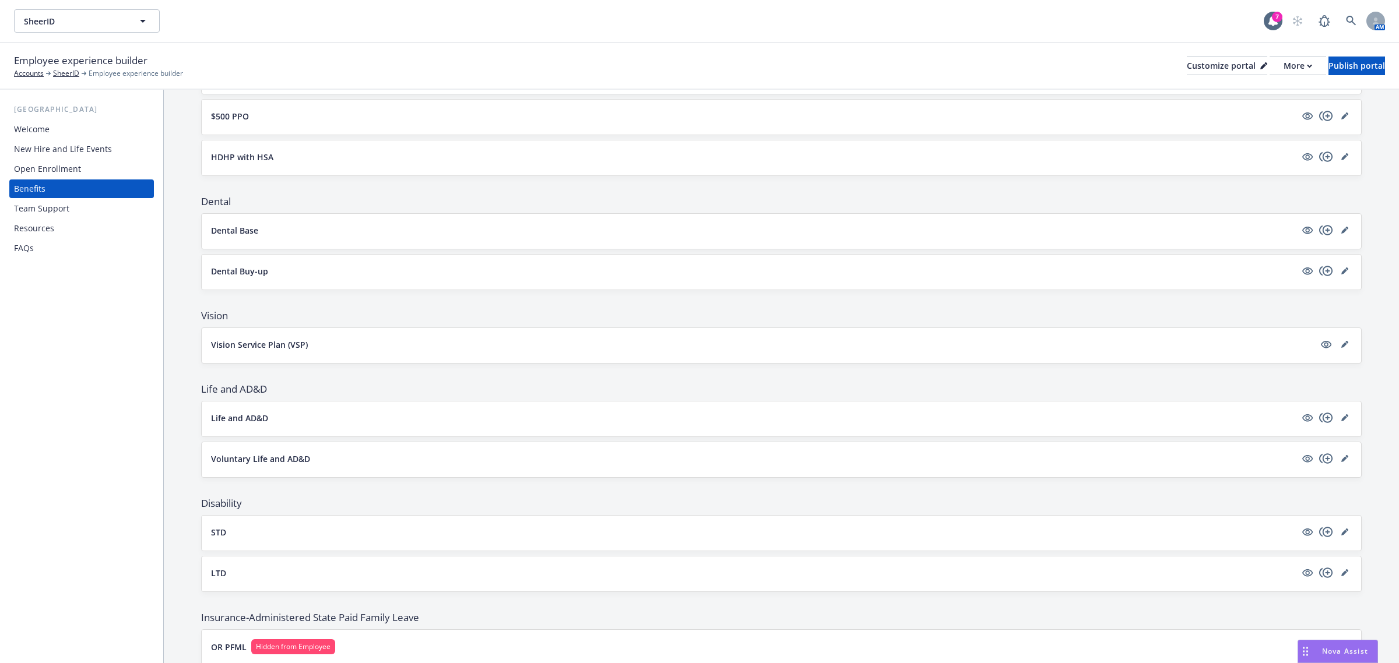
click at [1355, 644] on div "Nova Assist" at bounding box center [1337, 651] width 79 height 22
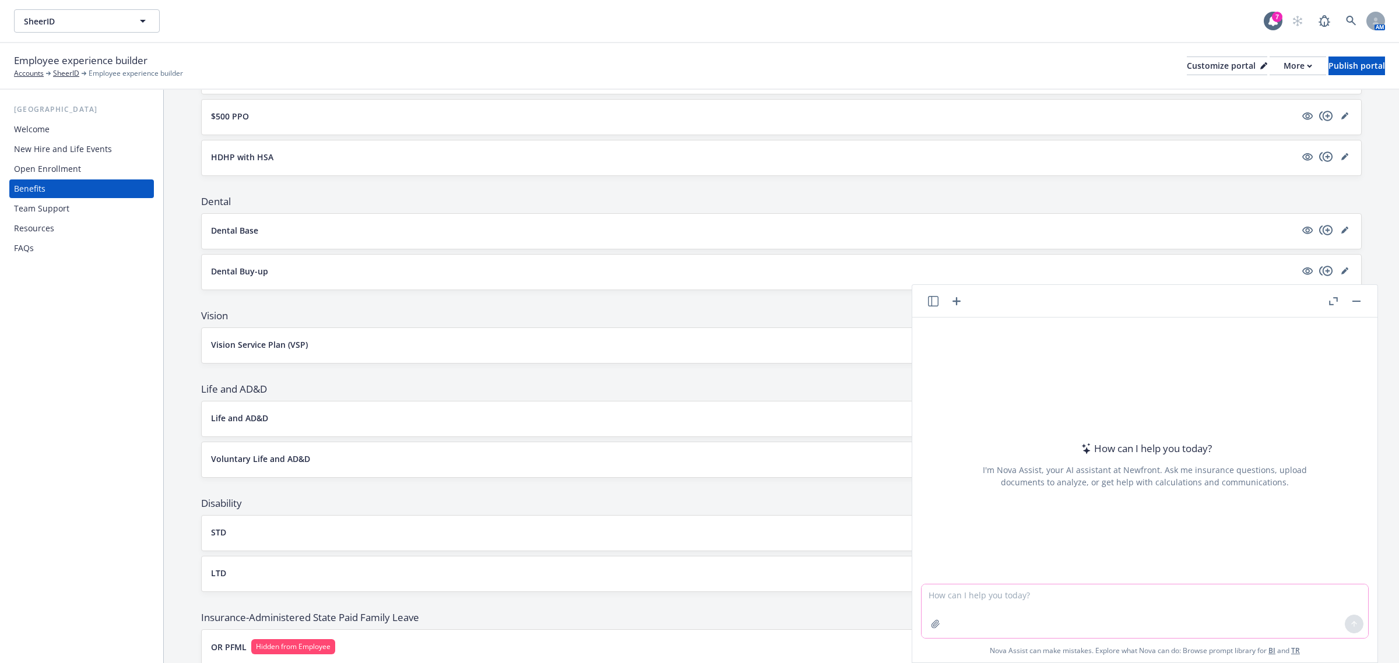
click at [1037, 591] on textarea at bounding box center [1144, 611] width 446 height 54
paste textarea "Hi Kim, I hope you had a wonderful weekend. Can you please help me with contact…"
type textarea "Hi Kim, I hope you had a wonderful weekend. Can you please help me with contact…"
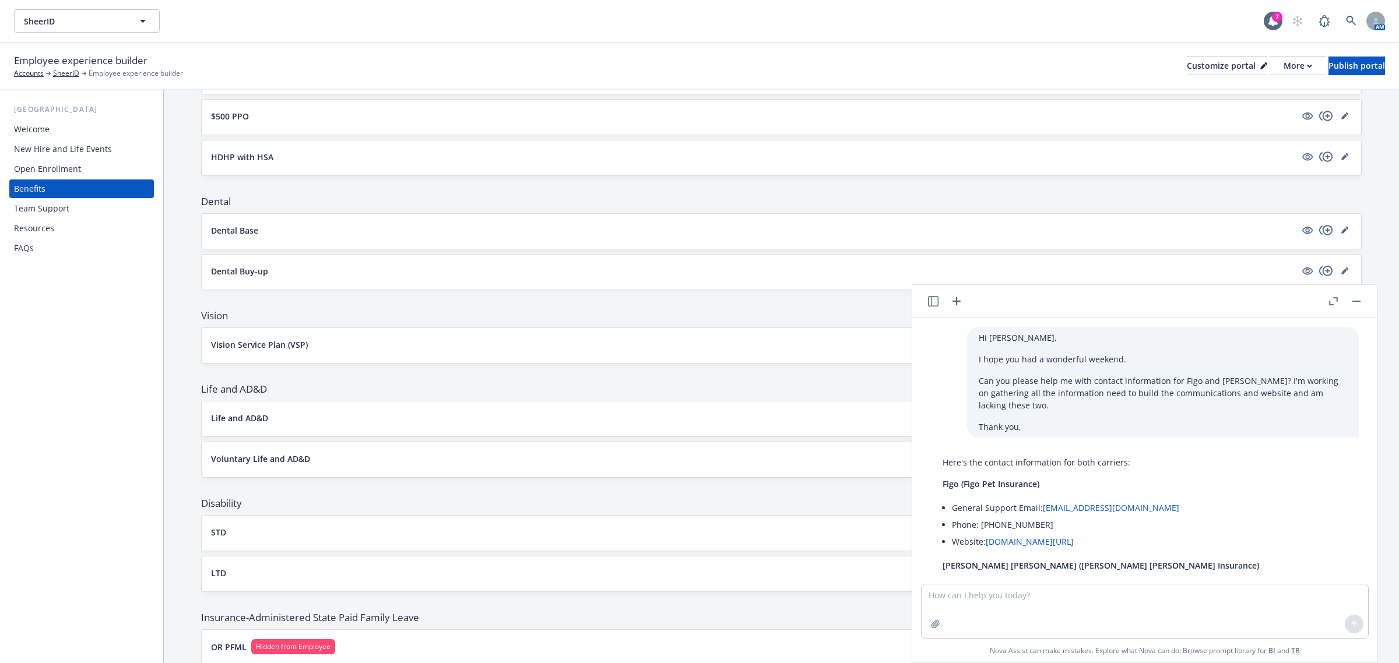
scroll to position [147, 0]
